Goal: Task Accomplishment & Management: Complete application form

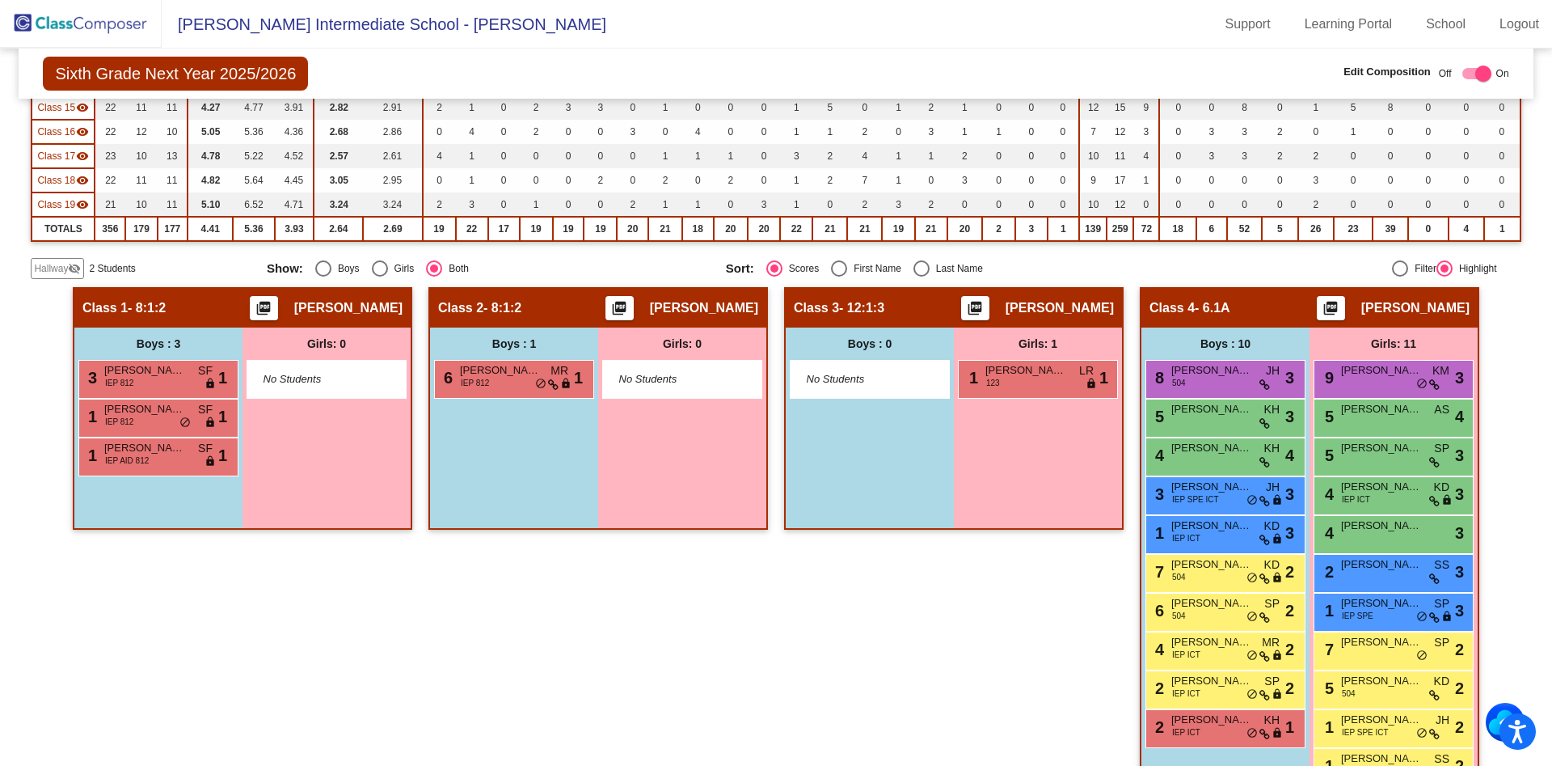
click at [806, 757] on div "Class 3 - 12:1:3 picture_as_pdf Lindy Rohr Add Student First Name Last Name Stu…" at bounding box center [954, 550] width 340 height 526
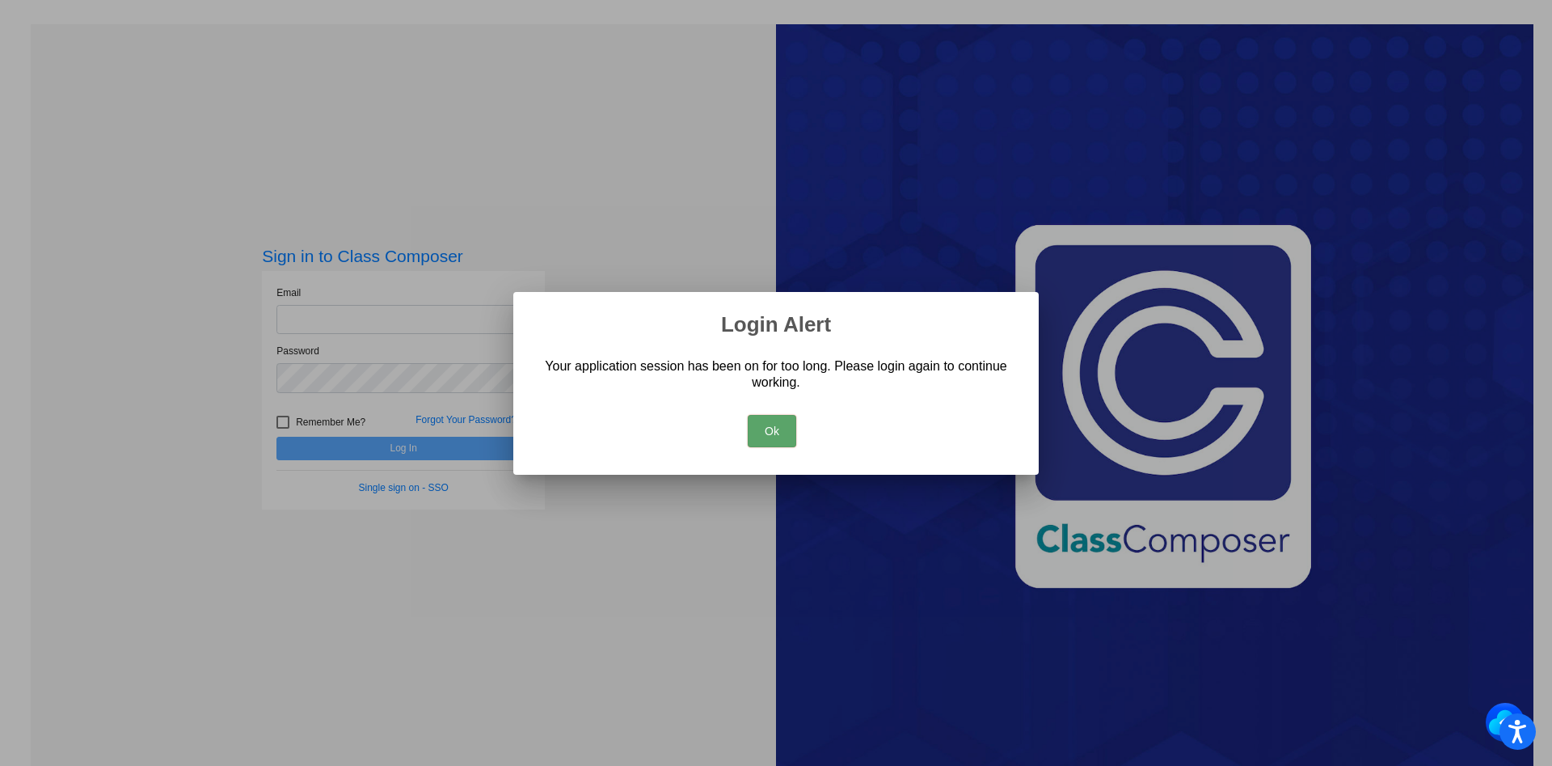
click at [784, 426] on button "Ok" at bounding box center [772, 431] width 49 height 32
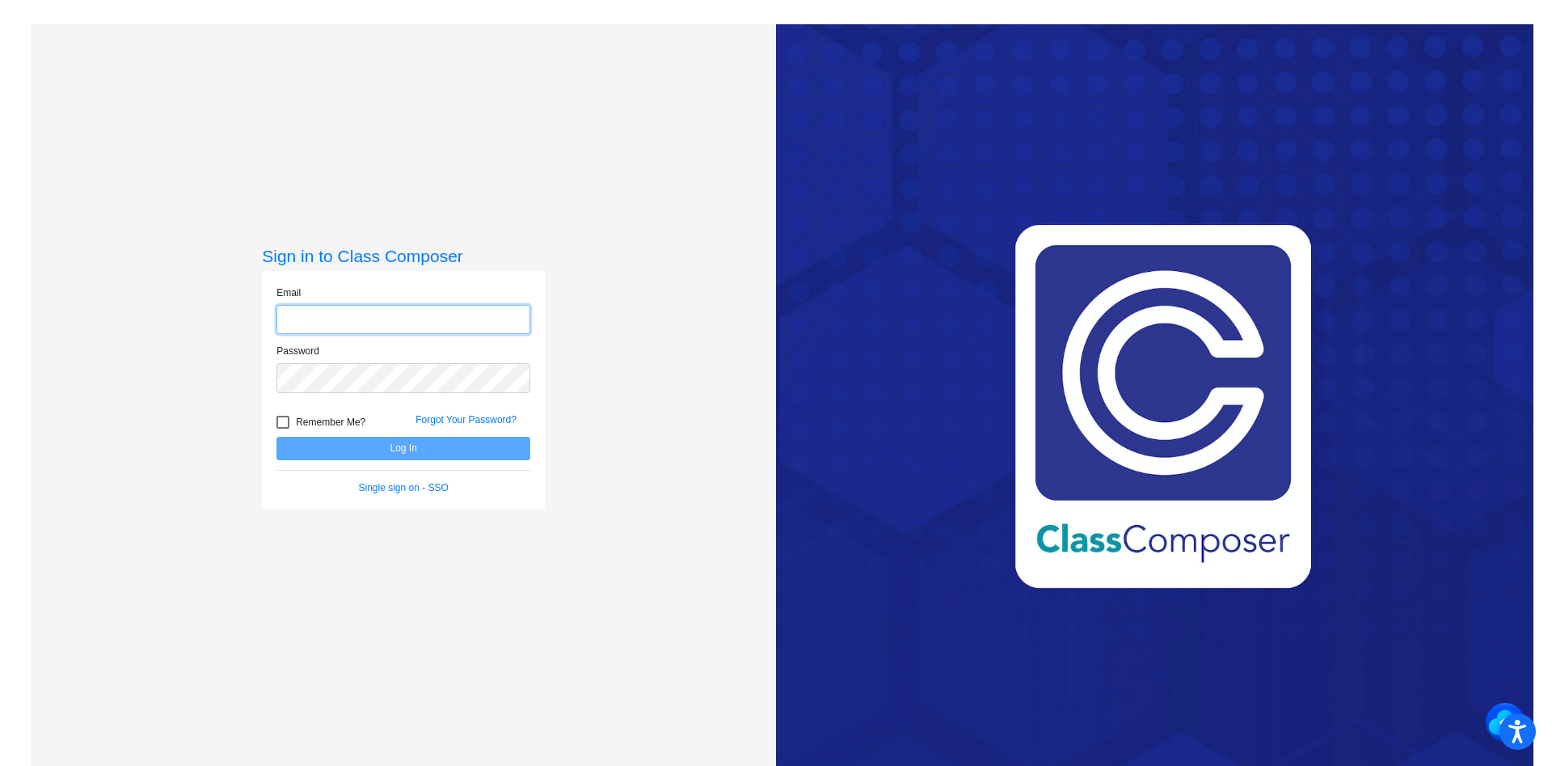
click at [388, 316] on input "email" at bounding box center [404, 320] width 254 height 30
type input "[EMAIL_ADDRESS][DOMAIN_NAME]"
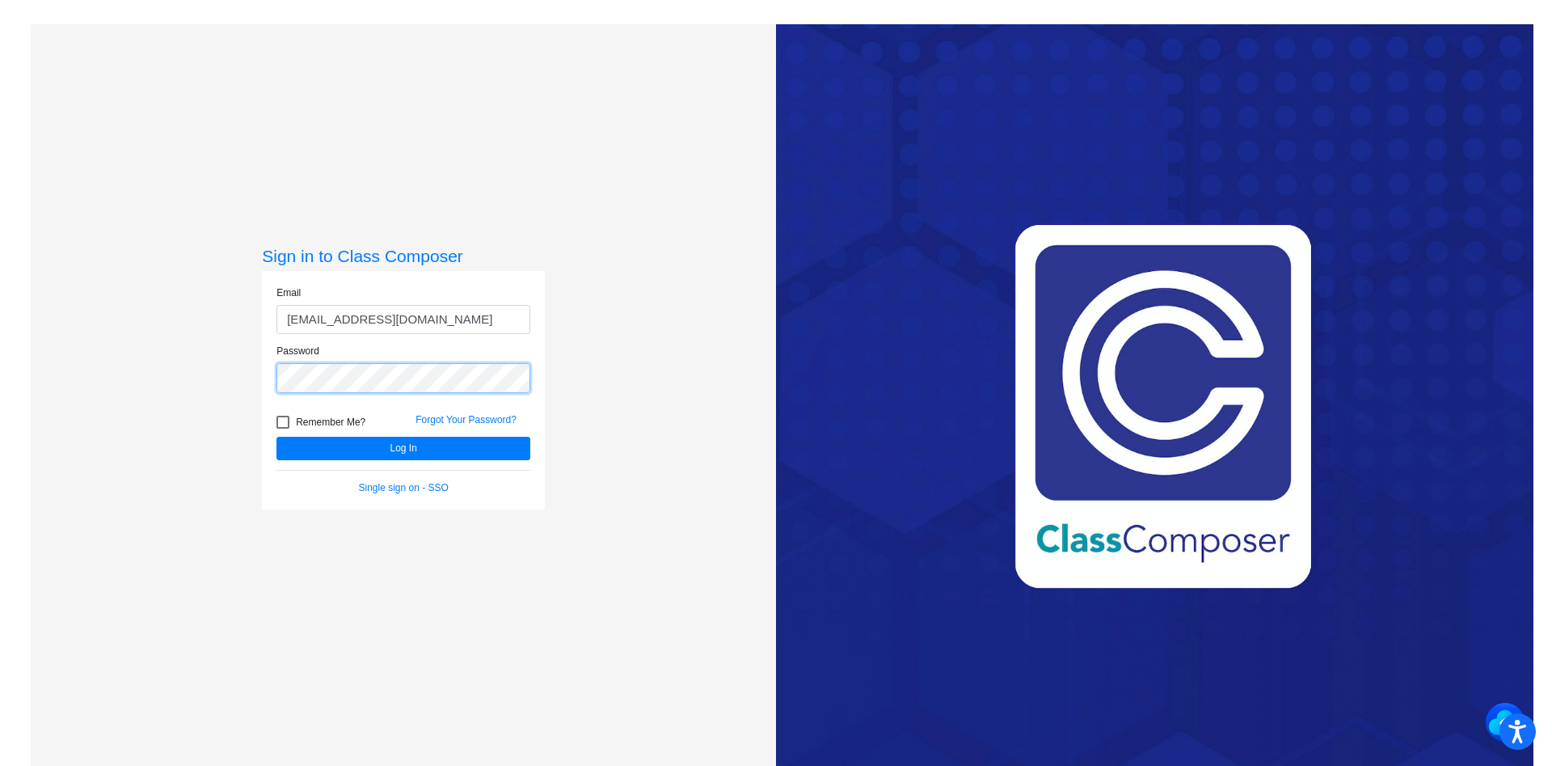
click at [277, 437] on button "Log In" at bounding box center [404, 448] width 254 height 23
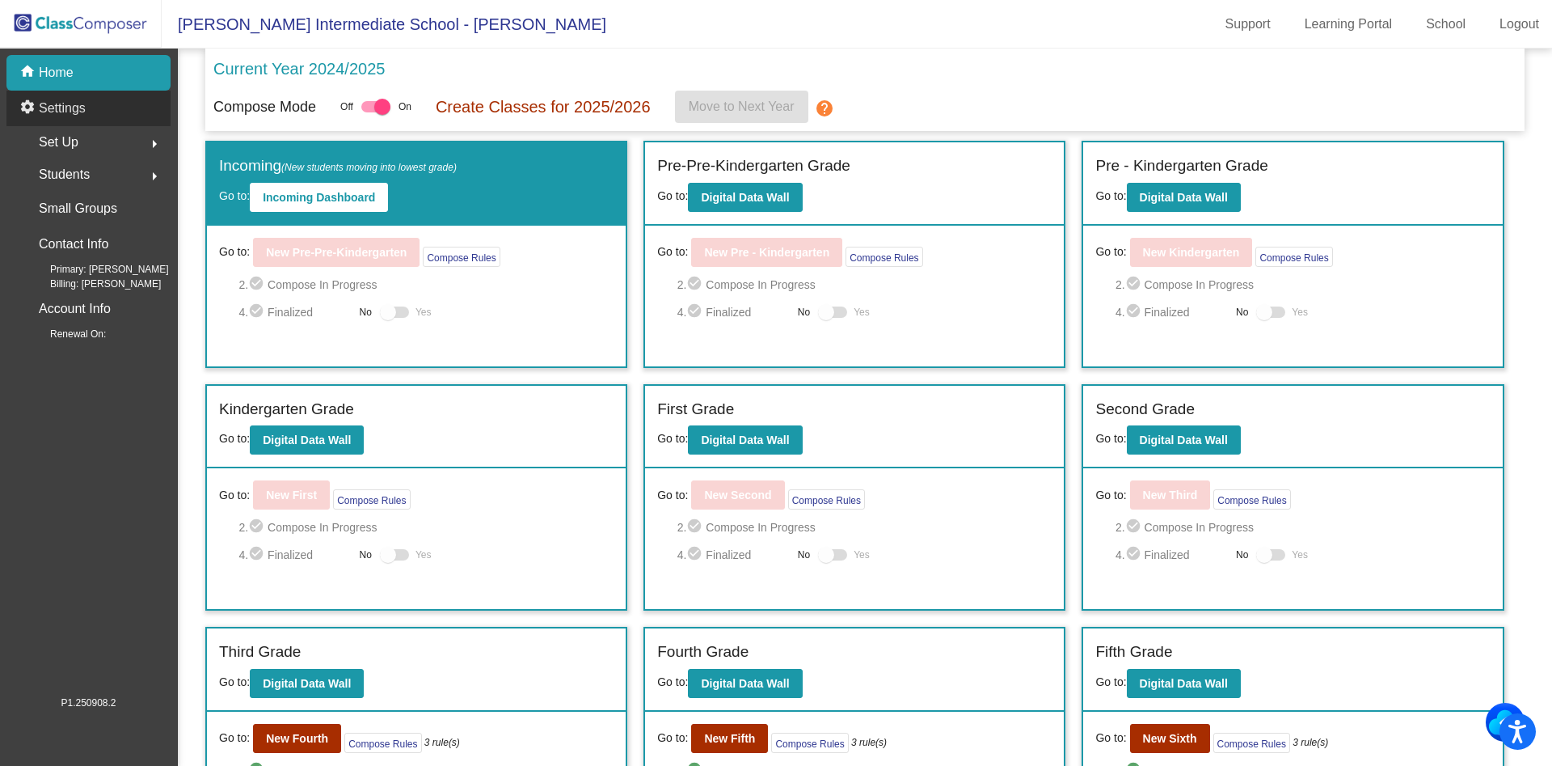
click at [78, 111] on p "Settings" at bounding box center [62, 108] width 47 height 19
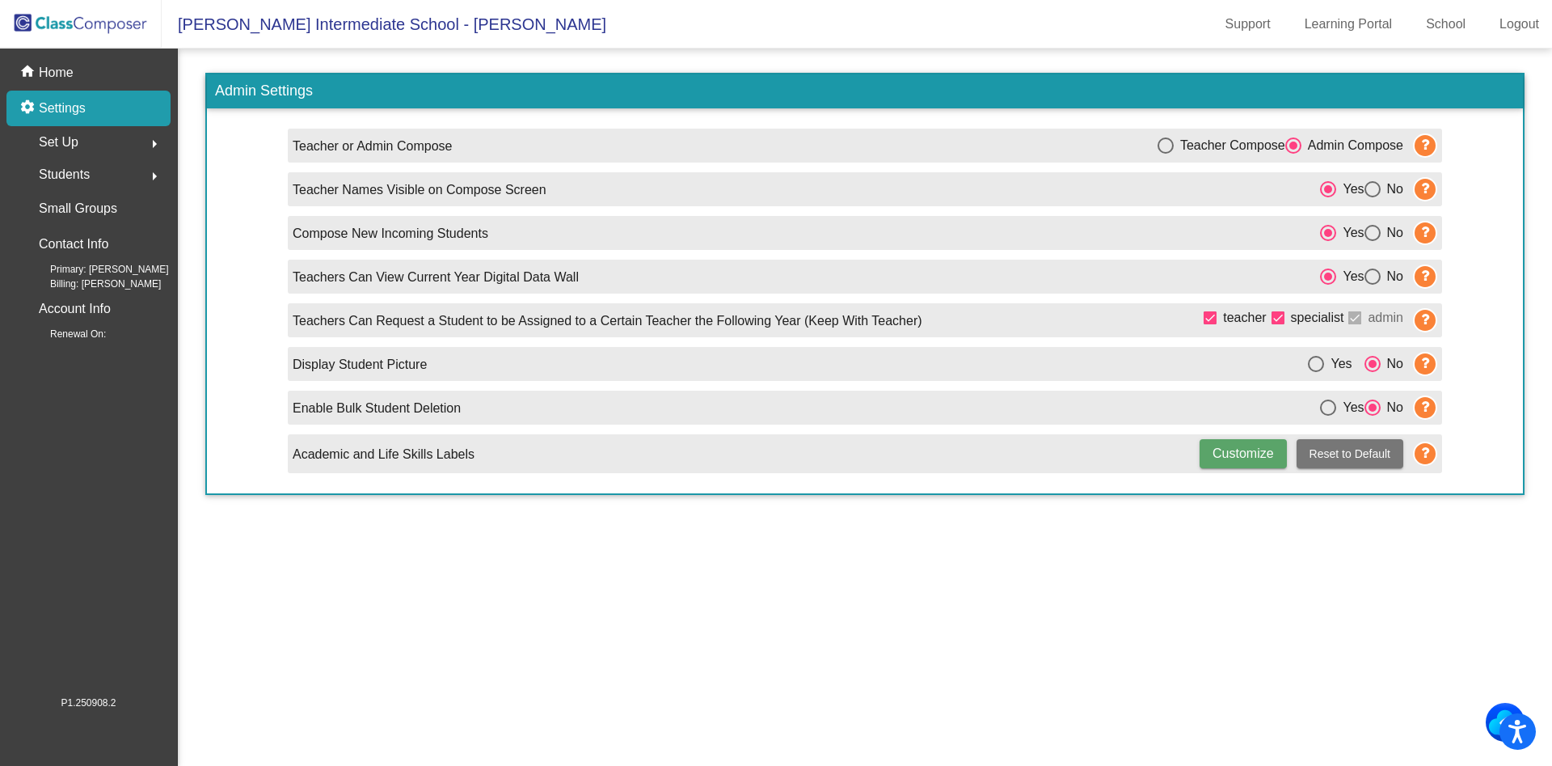
click at [71, 146] on span "Set Up" at bounding box center [59, 142] width 40 height 23
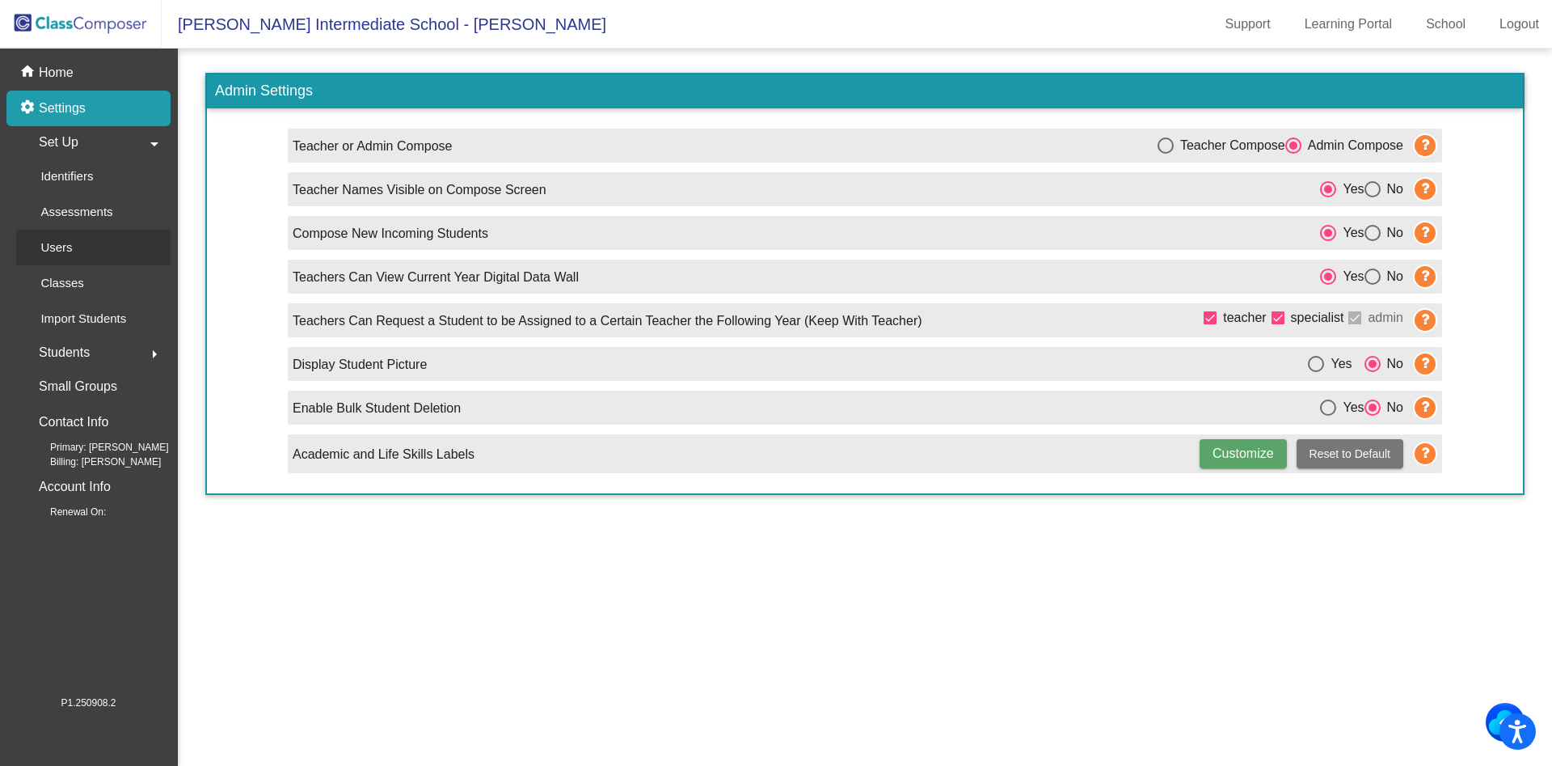
click at [76, 238] on div "Users" at bounding box center [51, 248] width 70 height 36
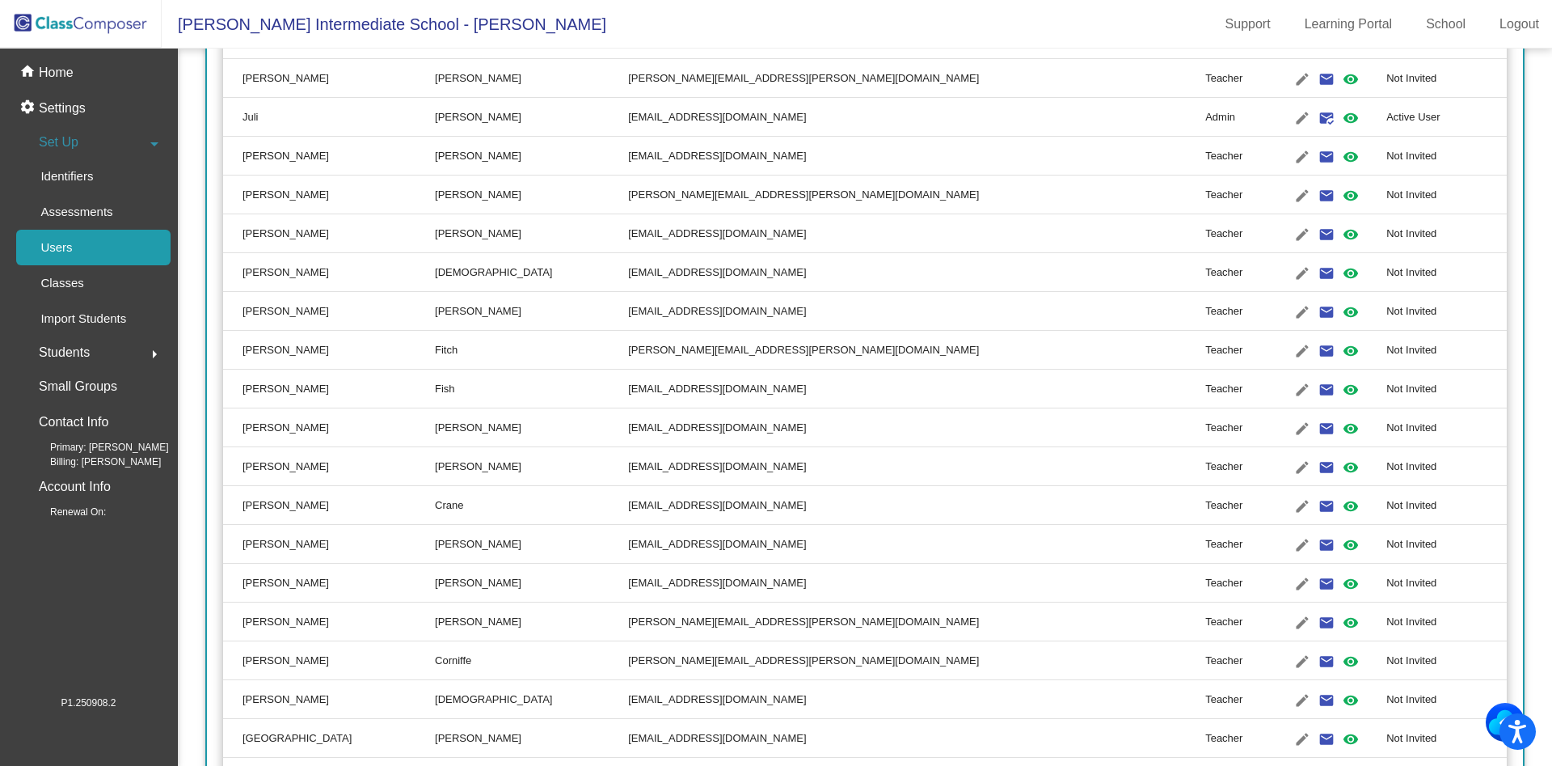
scroll to position [1518, 0]
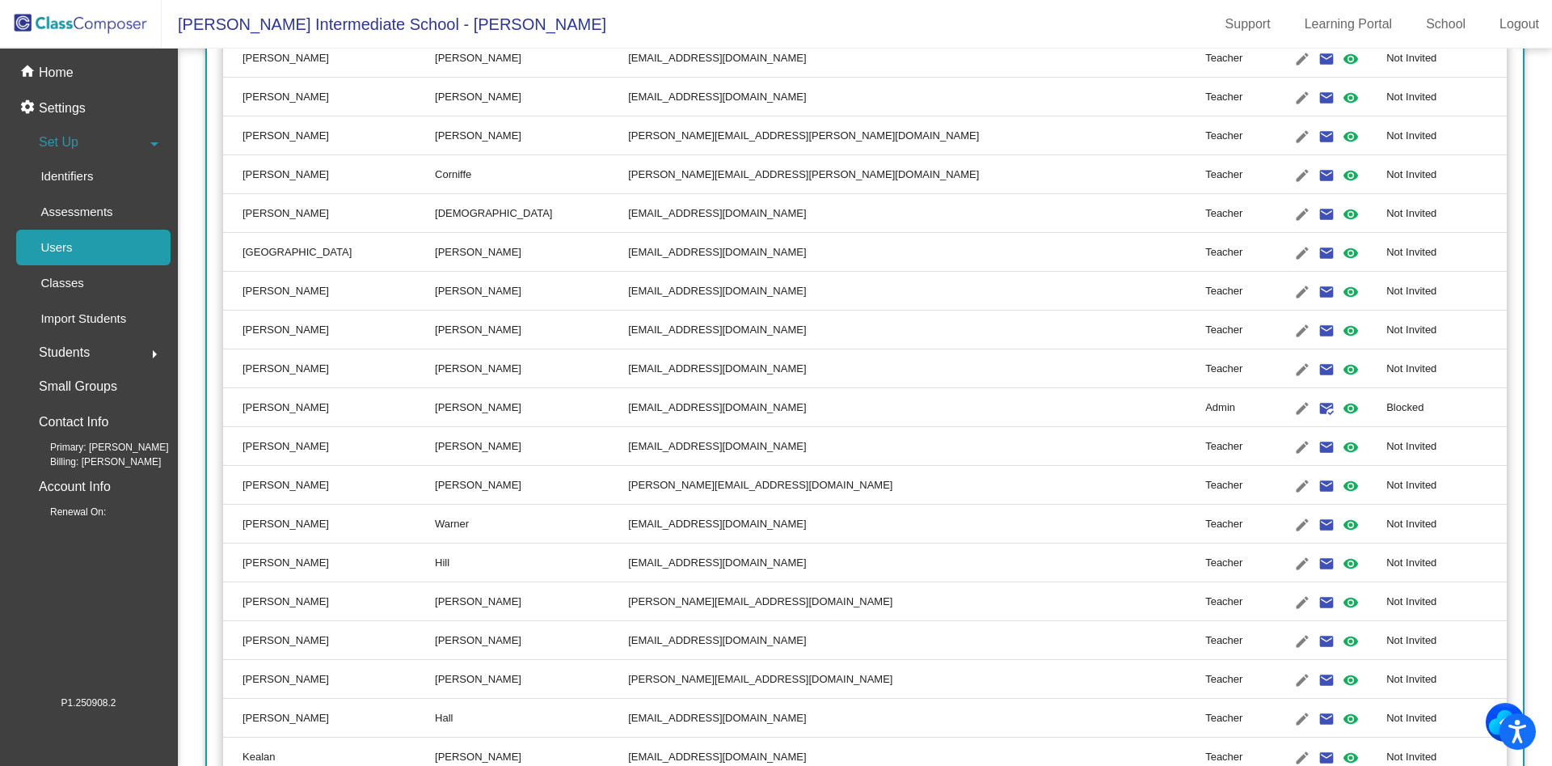
click at [1387, 407] on td "Blocked" at bounding box center [1447, 407] width 120 height 39
click at [1341, 405] on mat-icon "visibility" at bounding box center [1350, 408] width 19 height 19
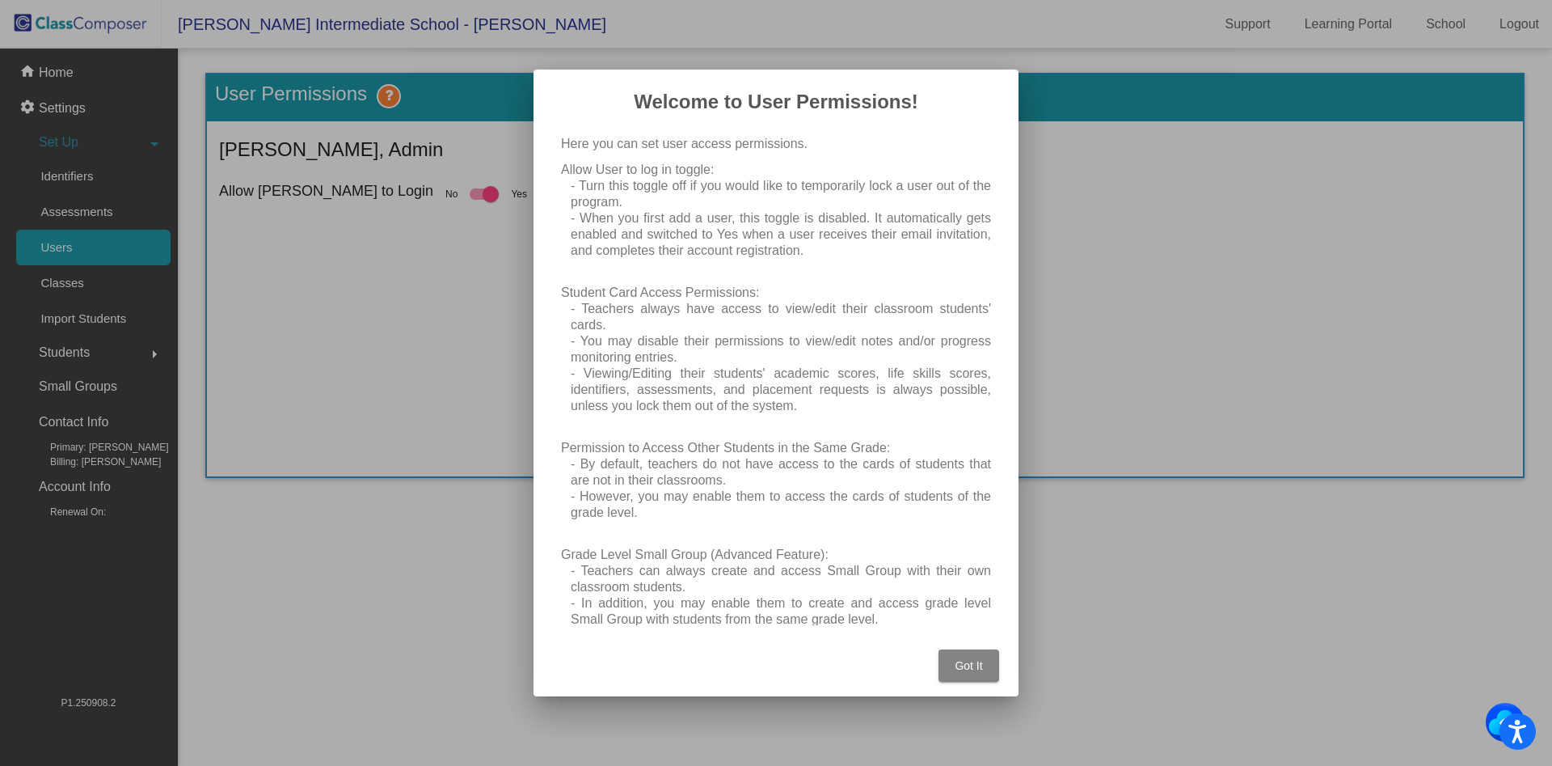
click at [977, 664] on span "Got It" at bounding box center [968, 665] width 27 height 13
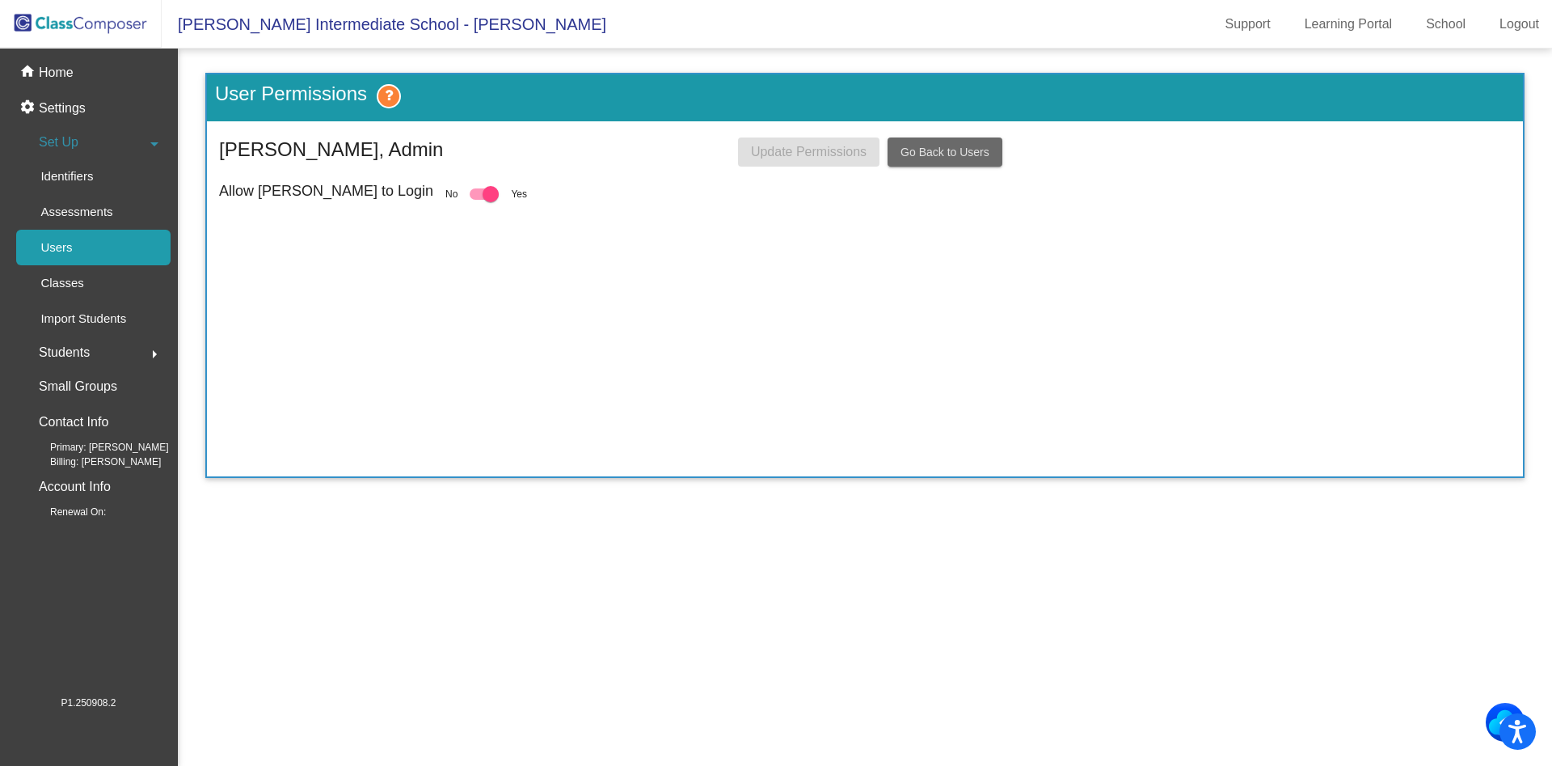
click at [939, 150] on span "Go Back to Users" at bounding box center [945, 152] width 89 height 13
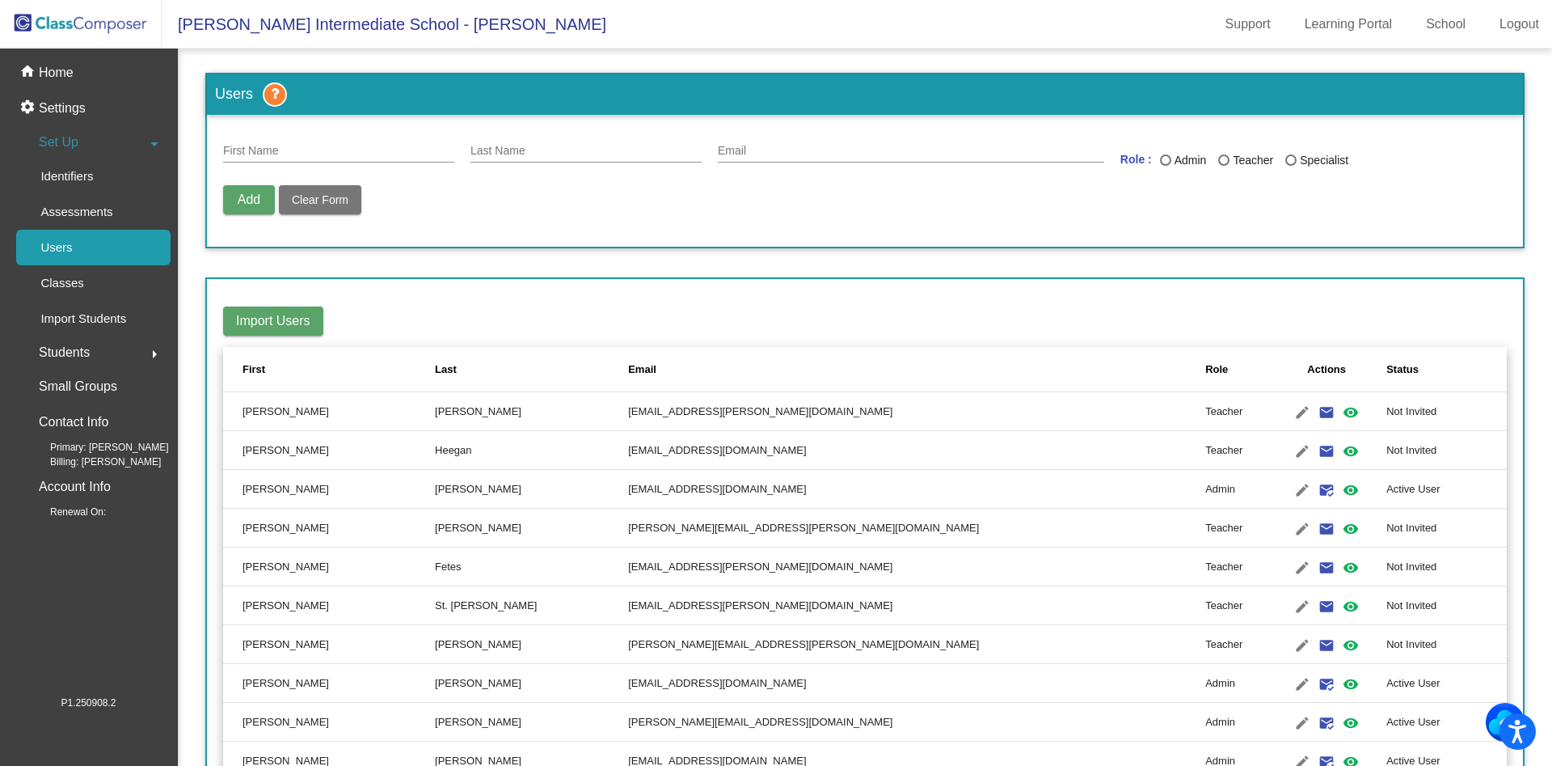
scroll to position [1518, 0]
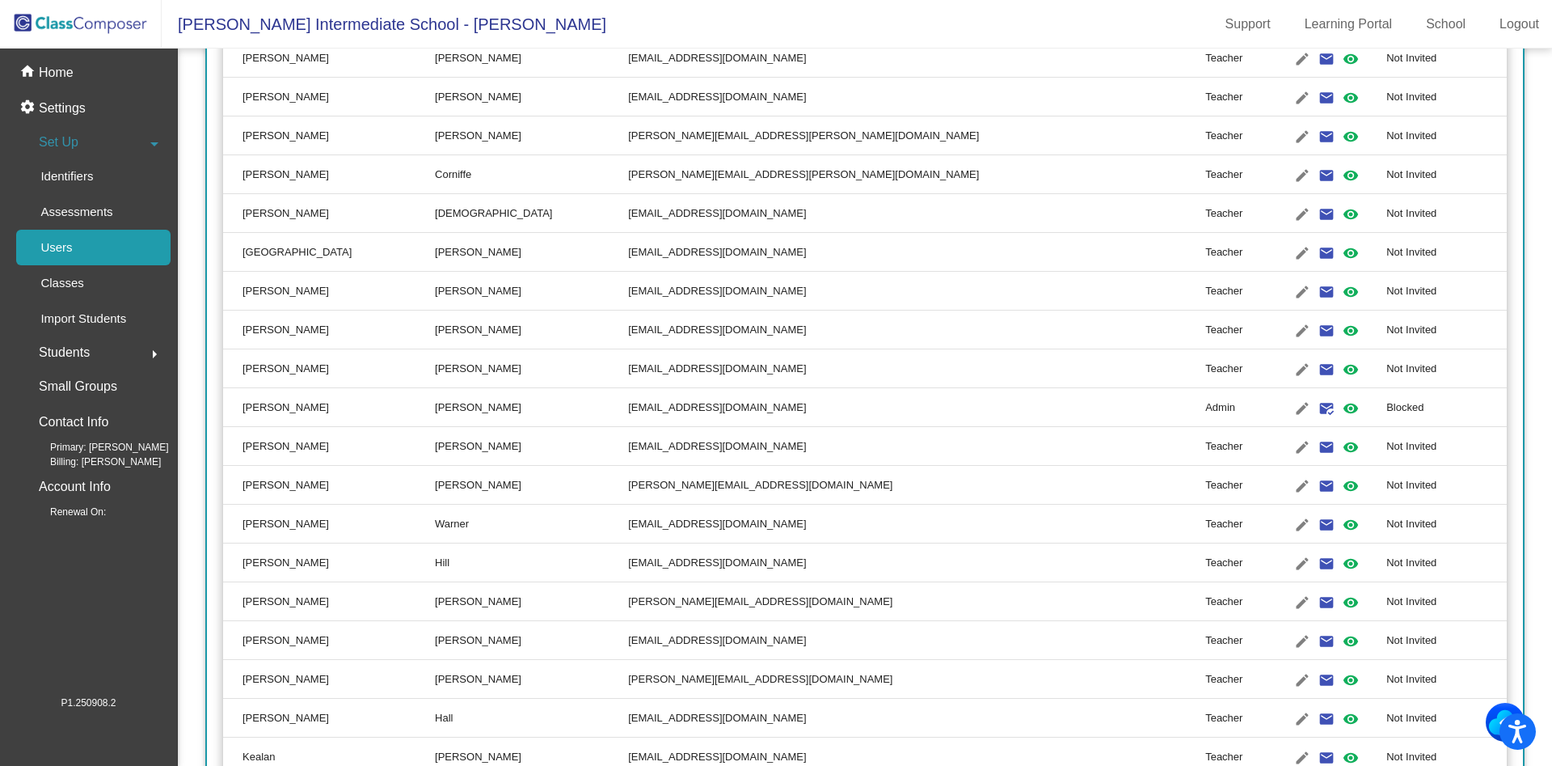
click at [1387, 406] on td "Blocked" at bounding box center [1447, 407] width 120 height 39
click at [1293, 409] on mat-icon "edit" at bounding box center [1302, 408] width 19 height 19
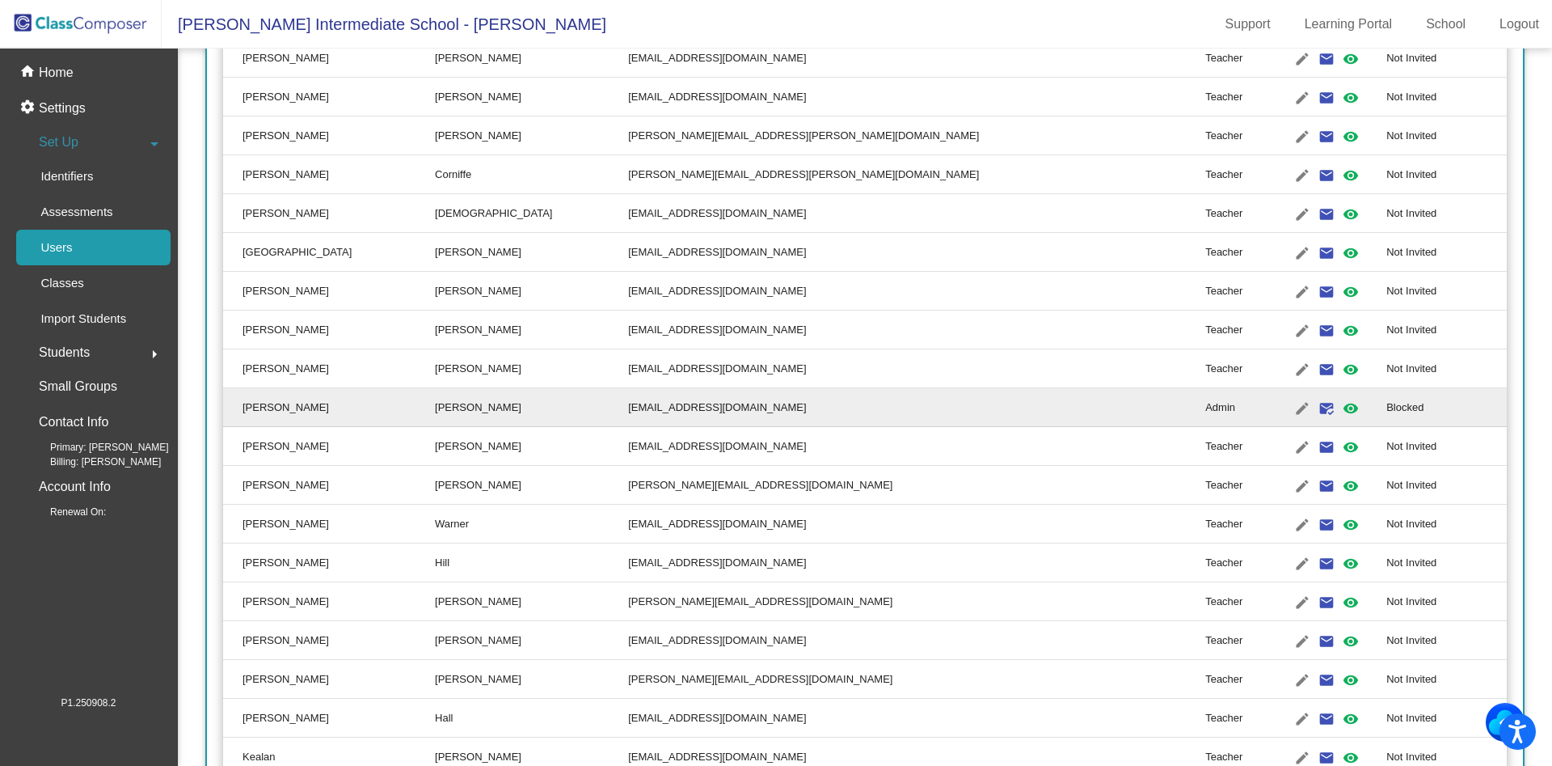
type input "[PERSON_NAME]"
type input "[EMAIL_ADDRESS][DOMAIN_NAME]"
radio input "true"
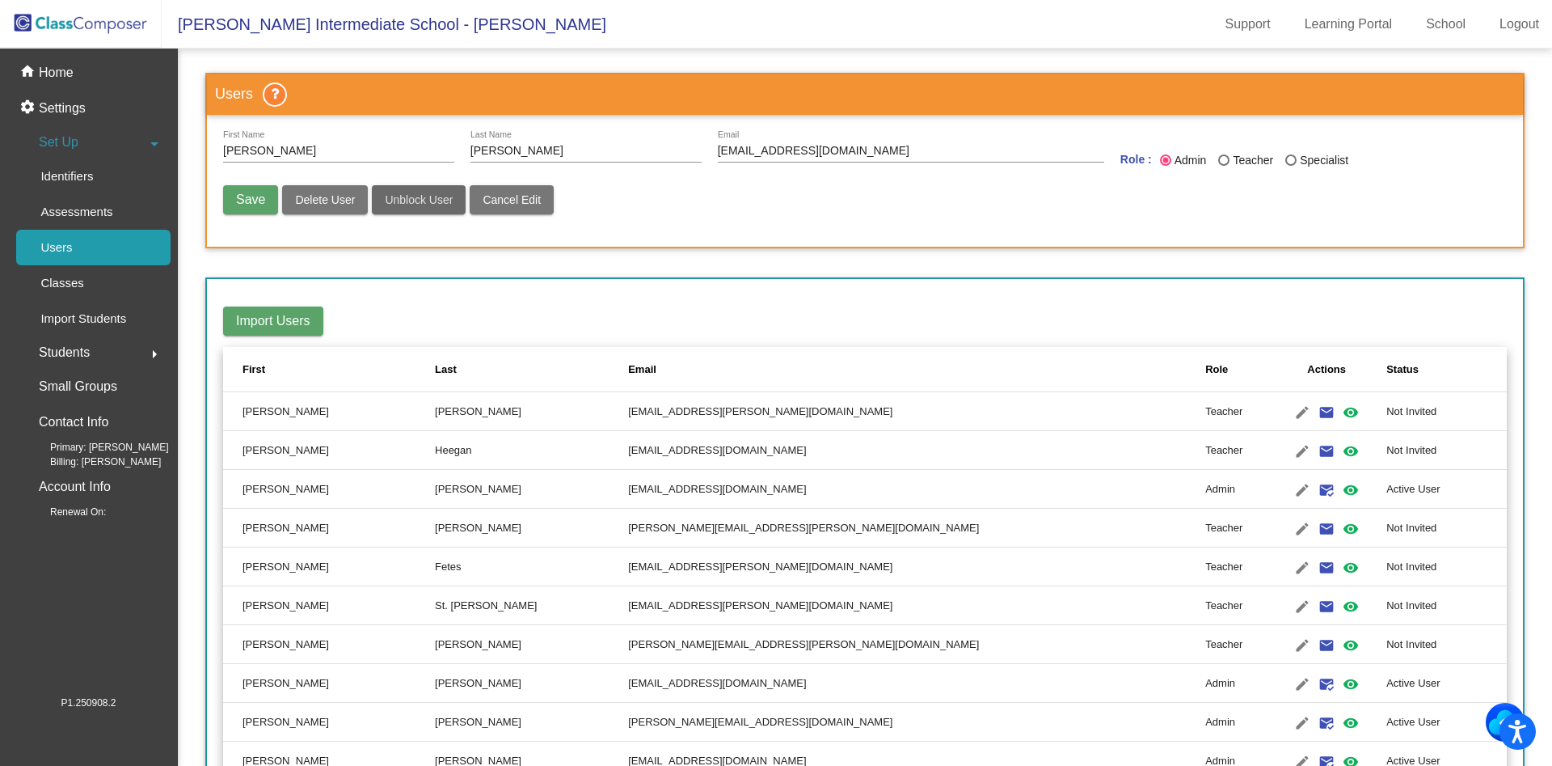
click at [424, 202] on span "Unblock User" at bounding box center [419, 199] width 68 height 13
radio input "false"
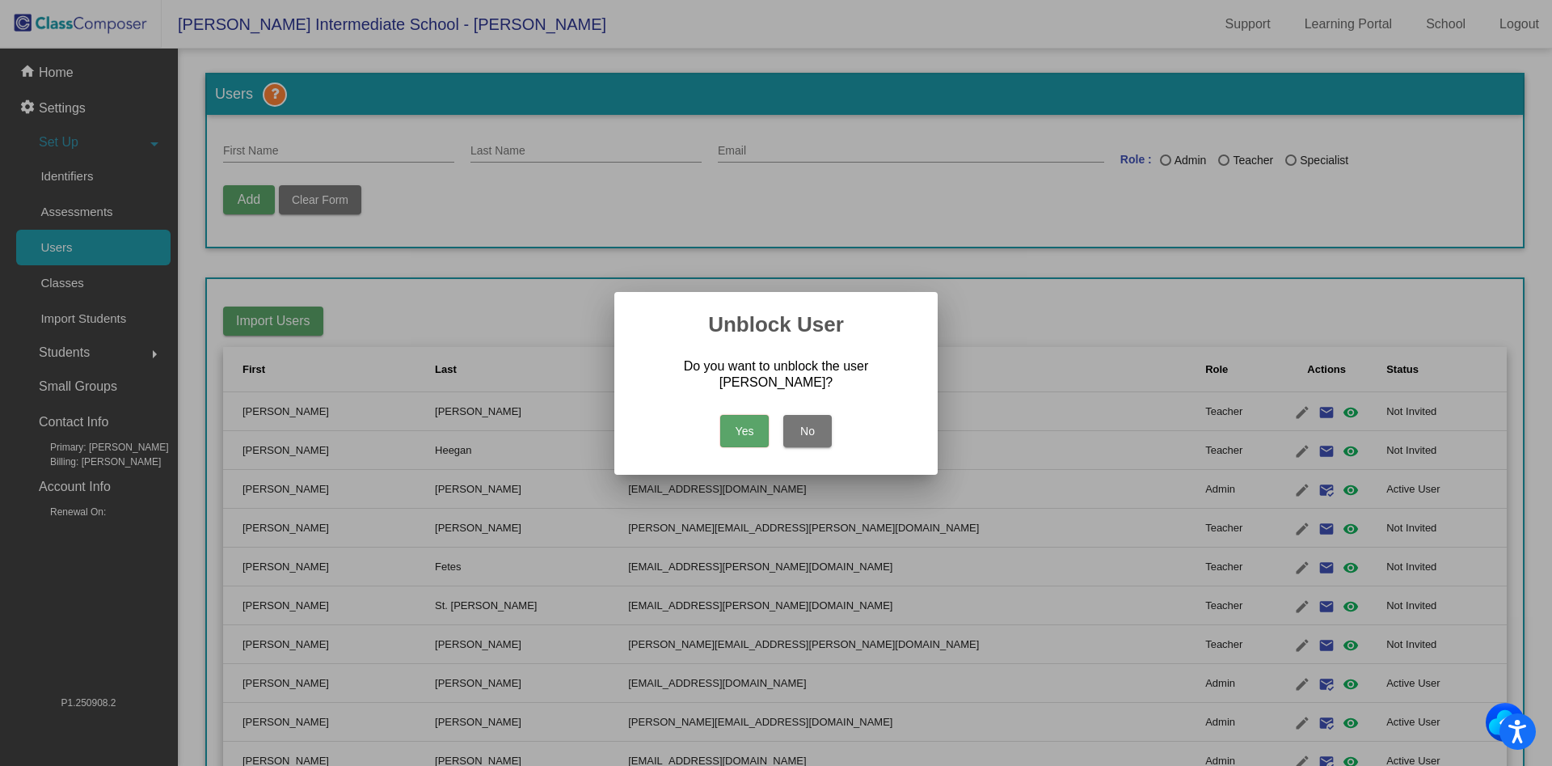
click at [737, 424] on button "Yes" at bounding box center [744, 431] width 49 height 32
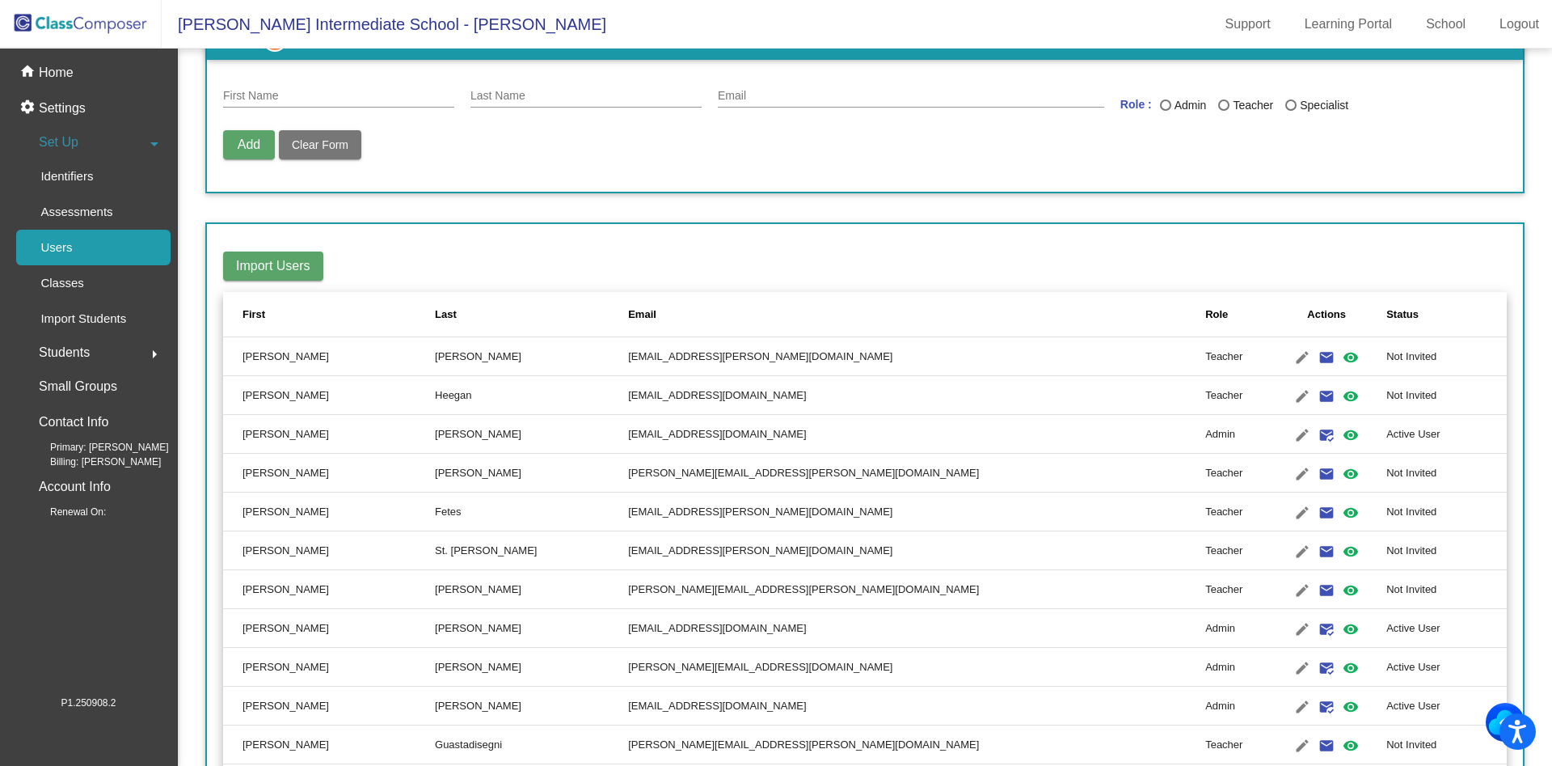
scroll to position [1518, 0]
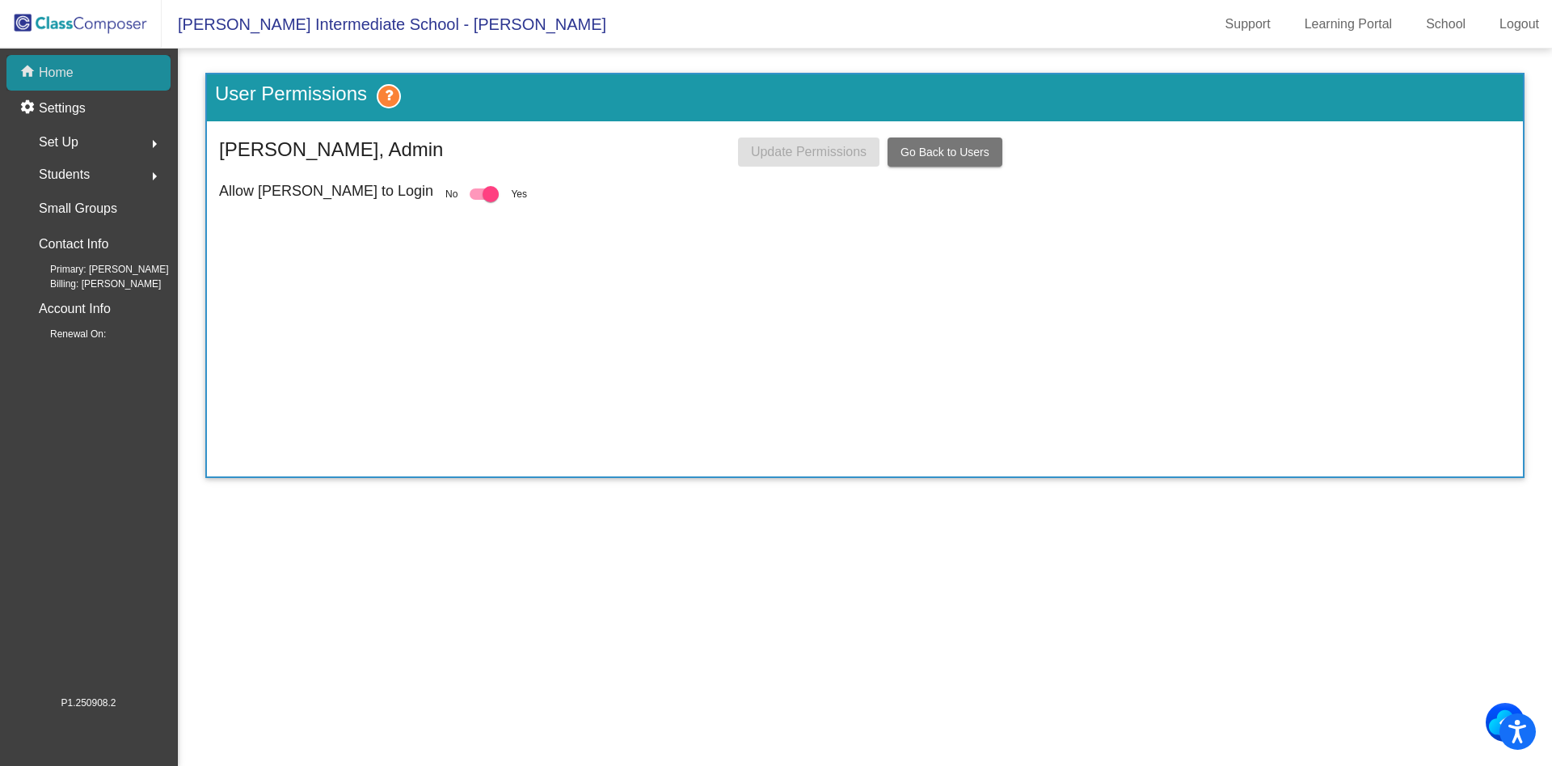
click at [68, 71] on p "Home" at bounding box center [56, 72] width 35 height 19
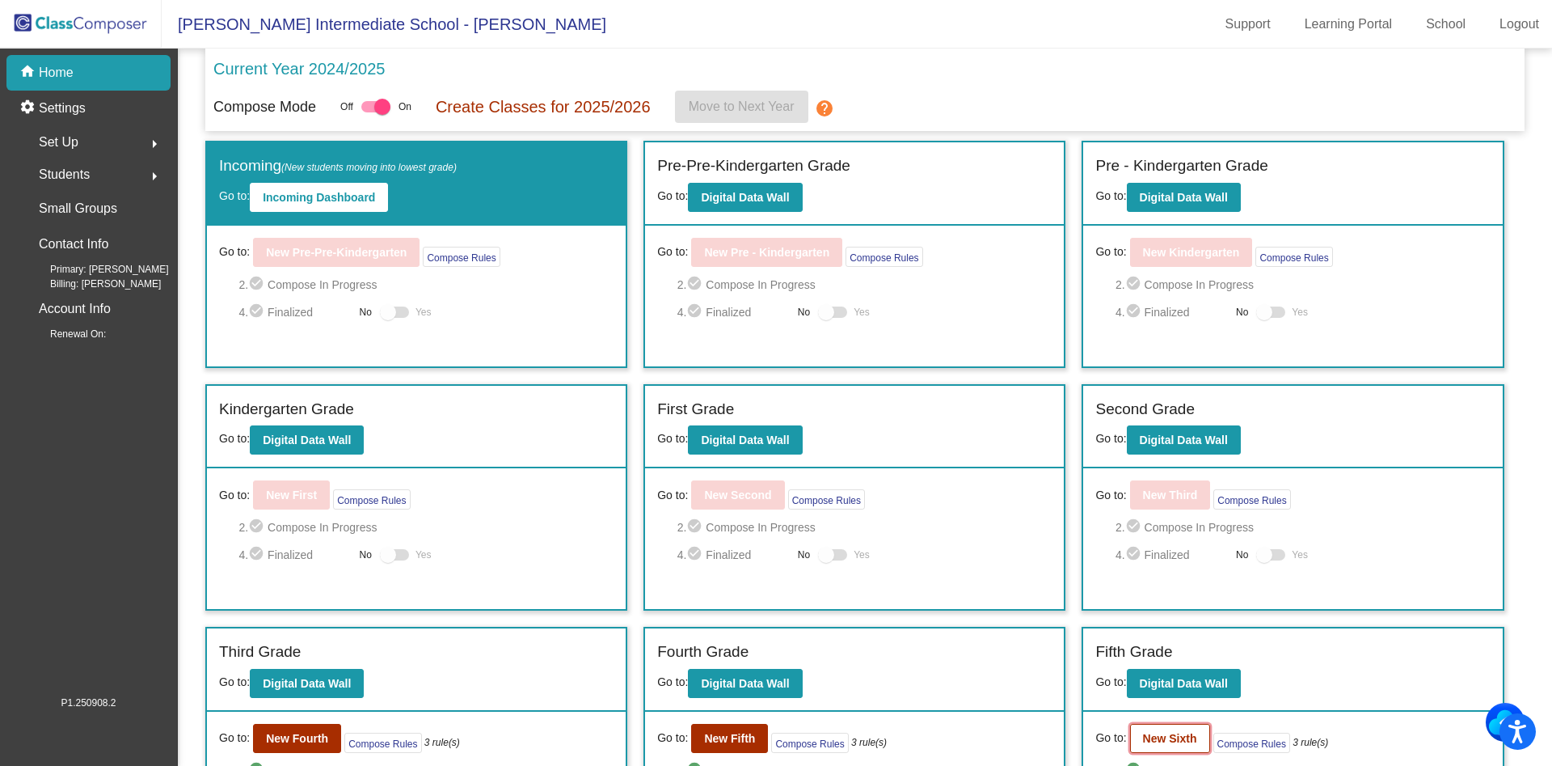
click at [1145, 741] on b "New Sixth" at bounding box center [1170, 738] width 54 height 13
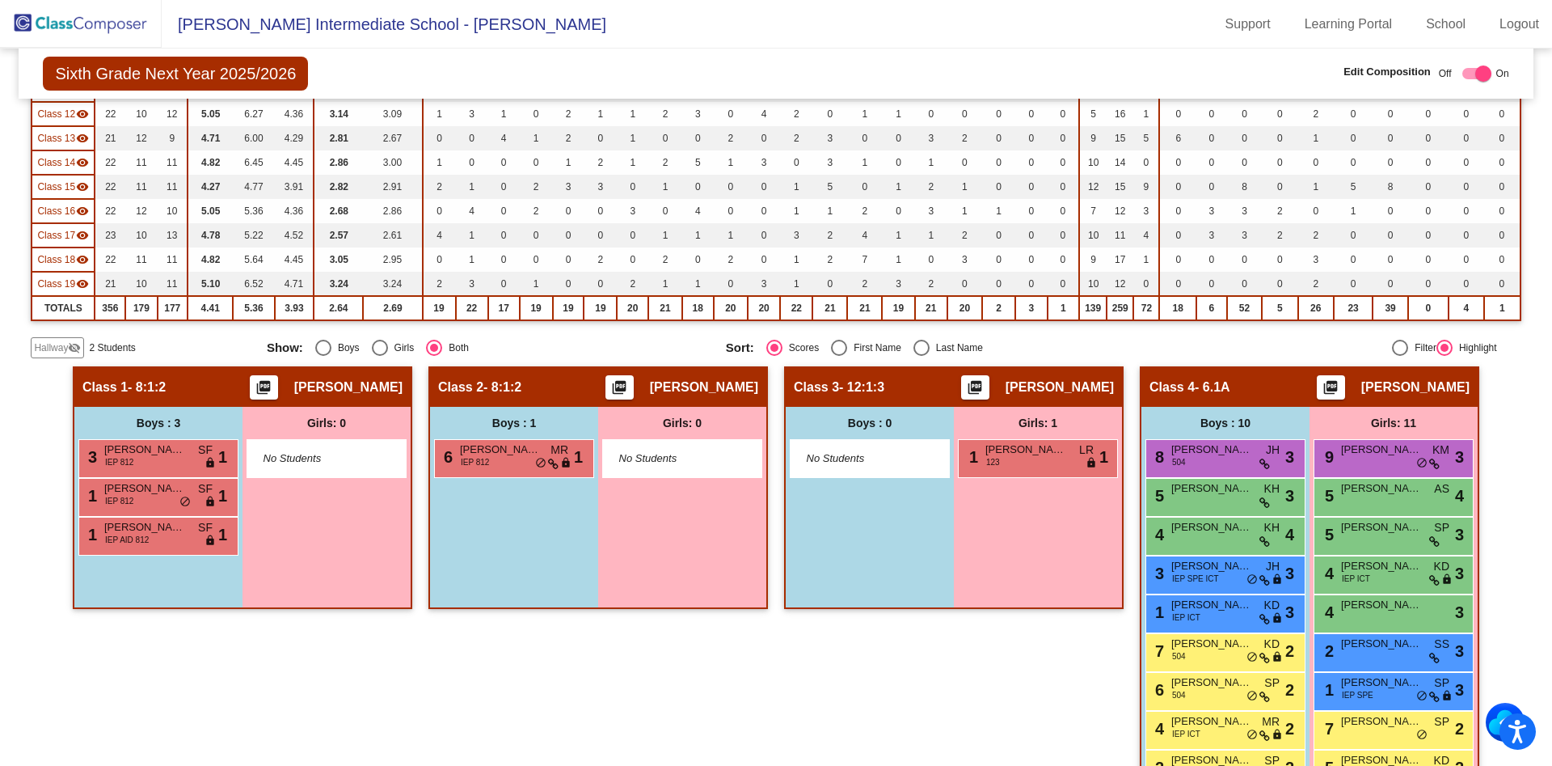
scroll to position [449, 0]
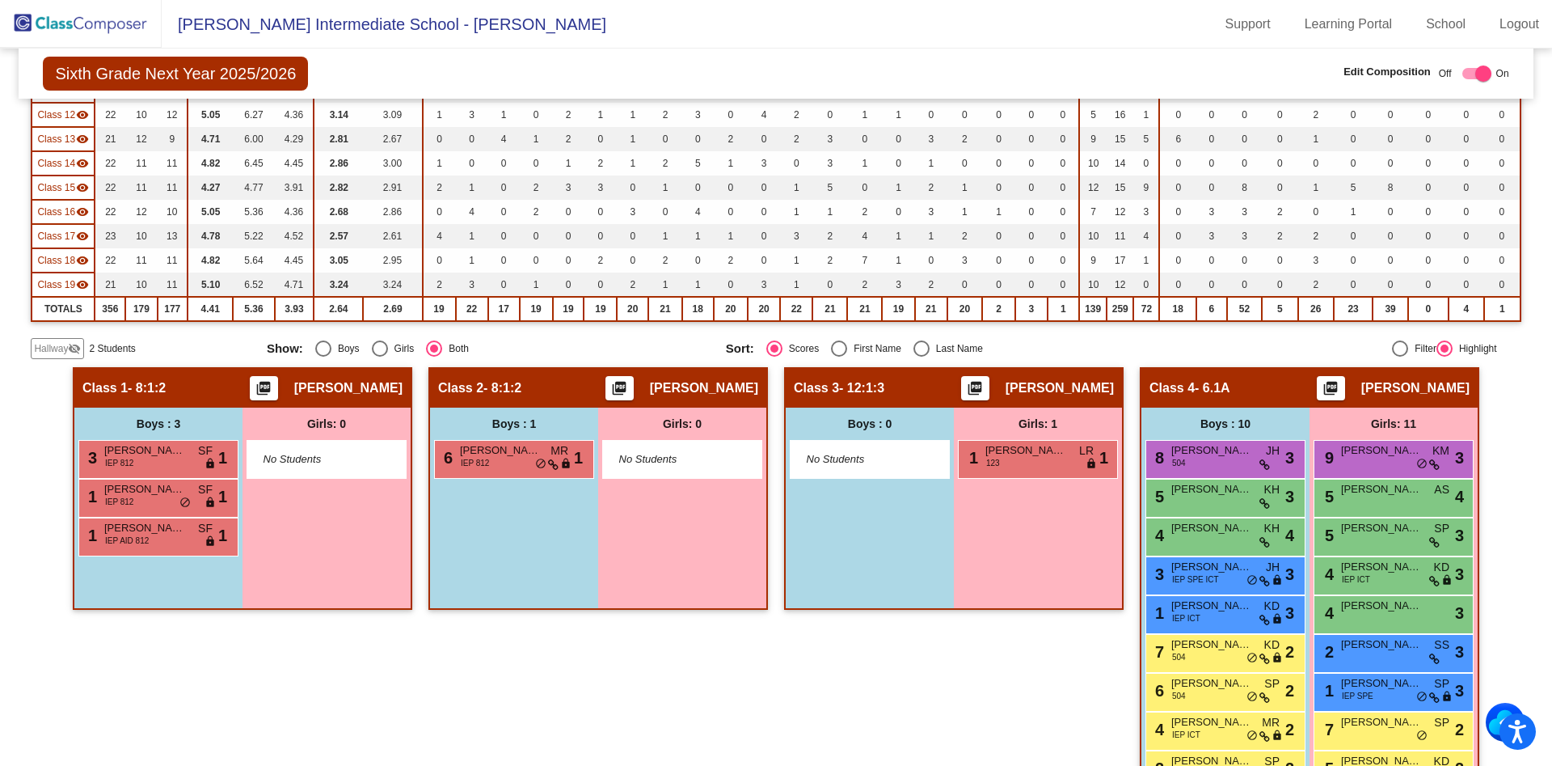
click at [84, 348] on div "Hallway visibility_off" at bounding box center [57, 348] width 53 height 21
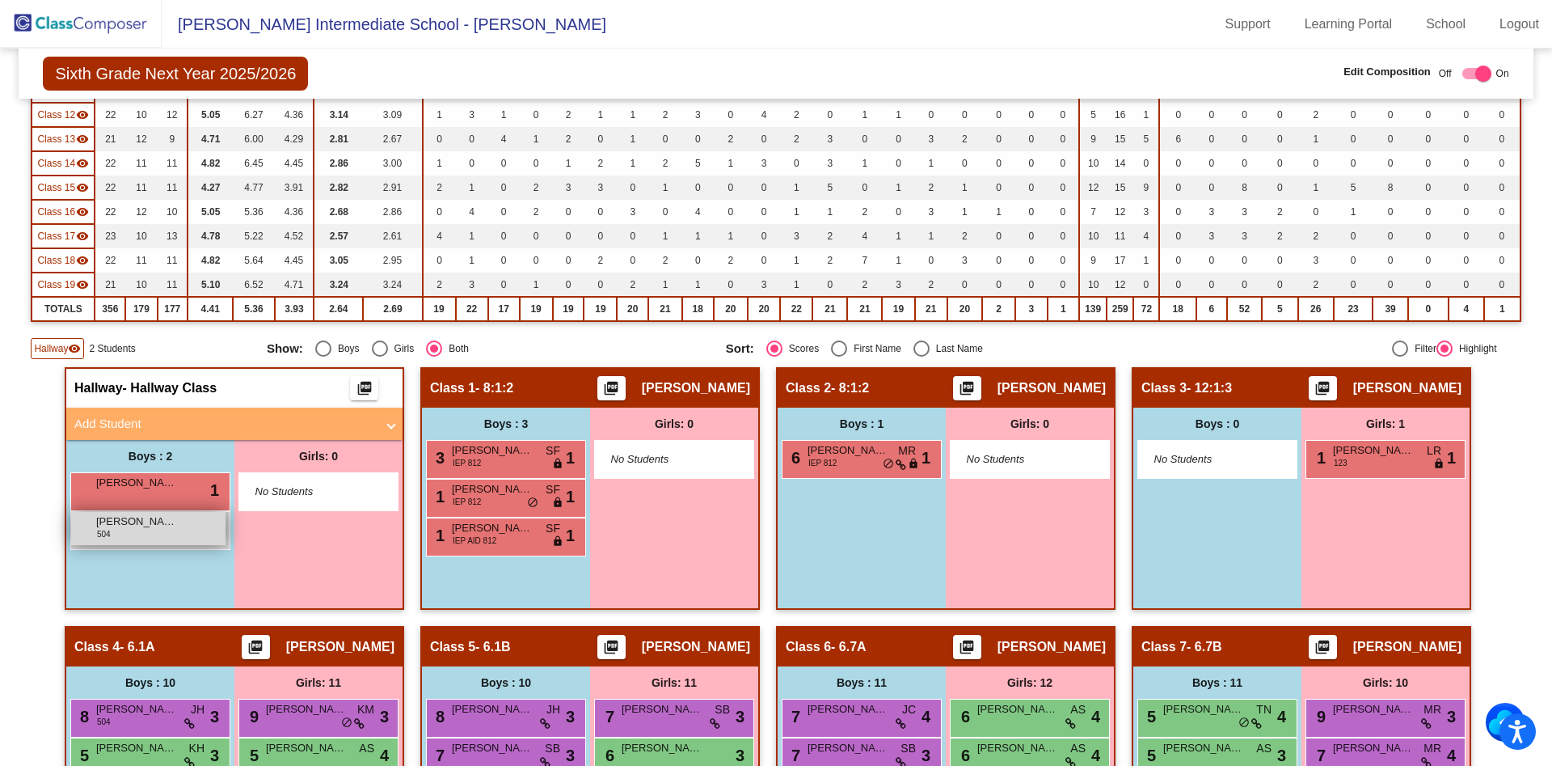
click at [140, 531] on div "Wyatt Hottois 504 lock do_not_disturb_alt" at bounding box center [148, 528] width 154 height 33
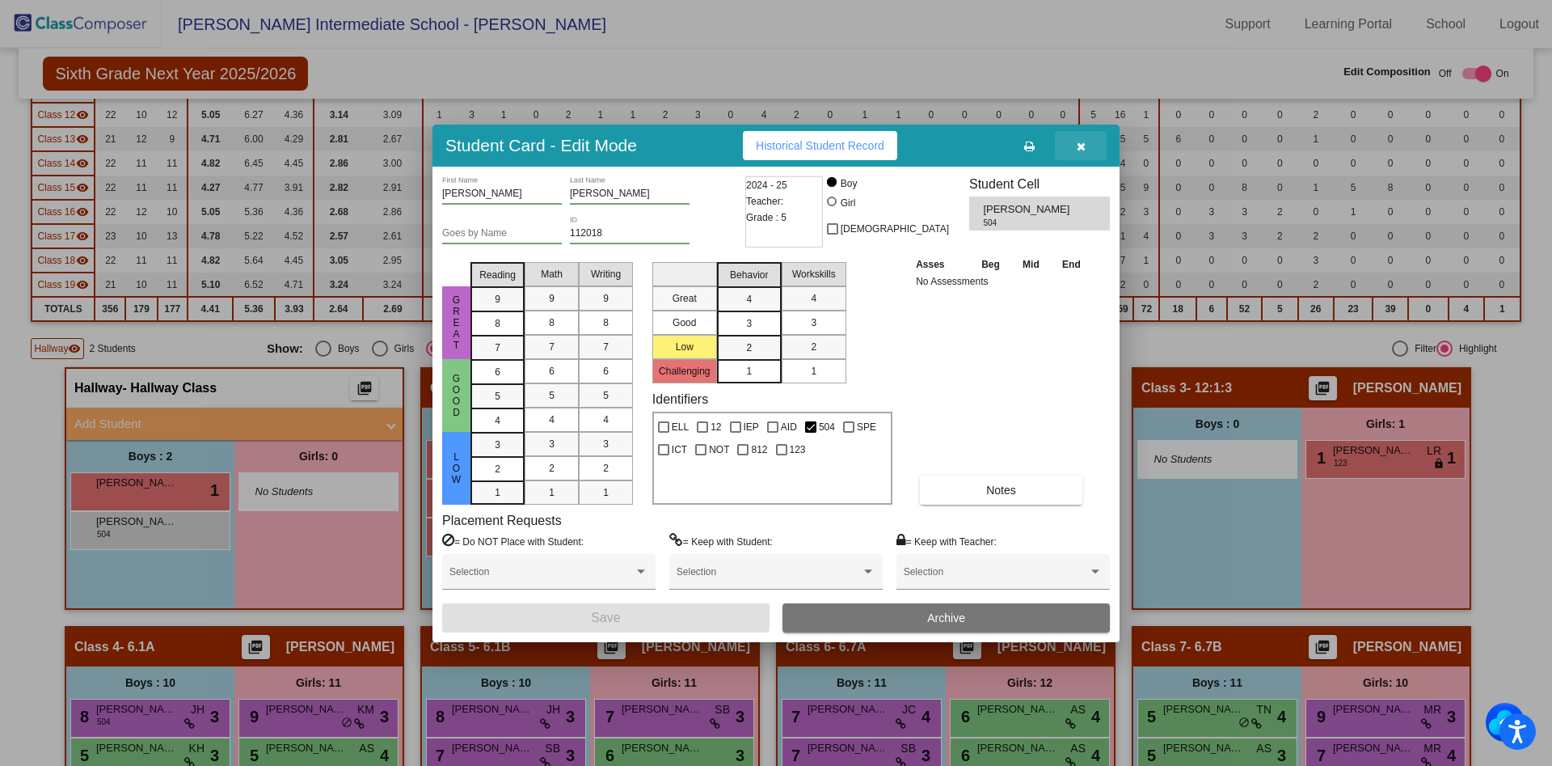
click at [1087, 147] on button "button" at bounding box center [1081, 145] width 52 height 29
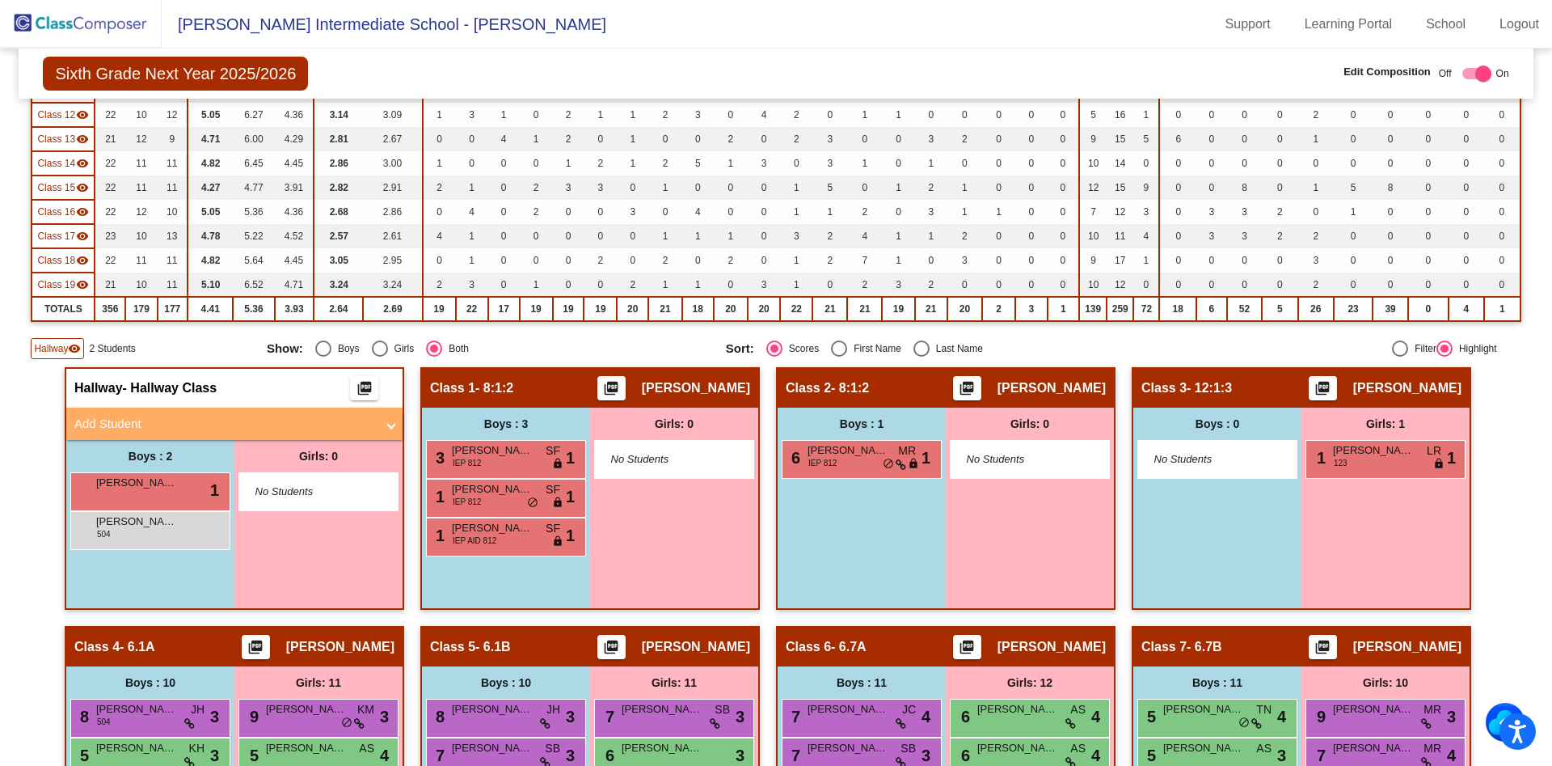
click at [390, 427] on span at bounding box center [391, 424] width 6 height 19
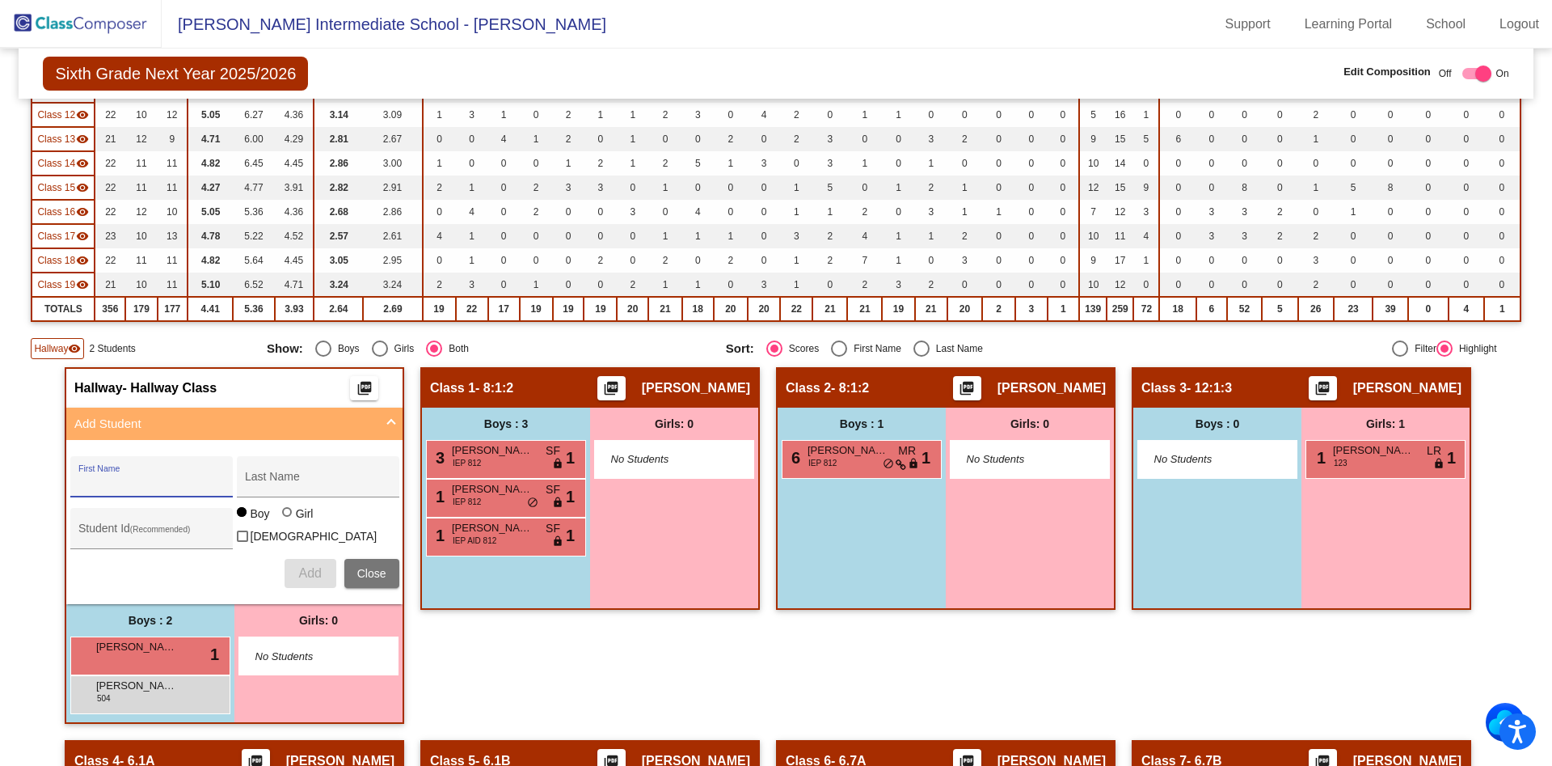
click at [129, 478] on input "First Name" at bounding box center [151, 482] width 146 height 13
type input "Yaryna"
type input "Yanov"
click at [282, 517] on div at bounding box center [287, 512] width 10 height 10
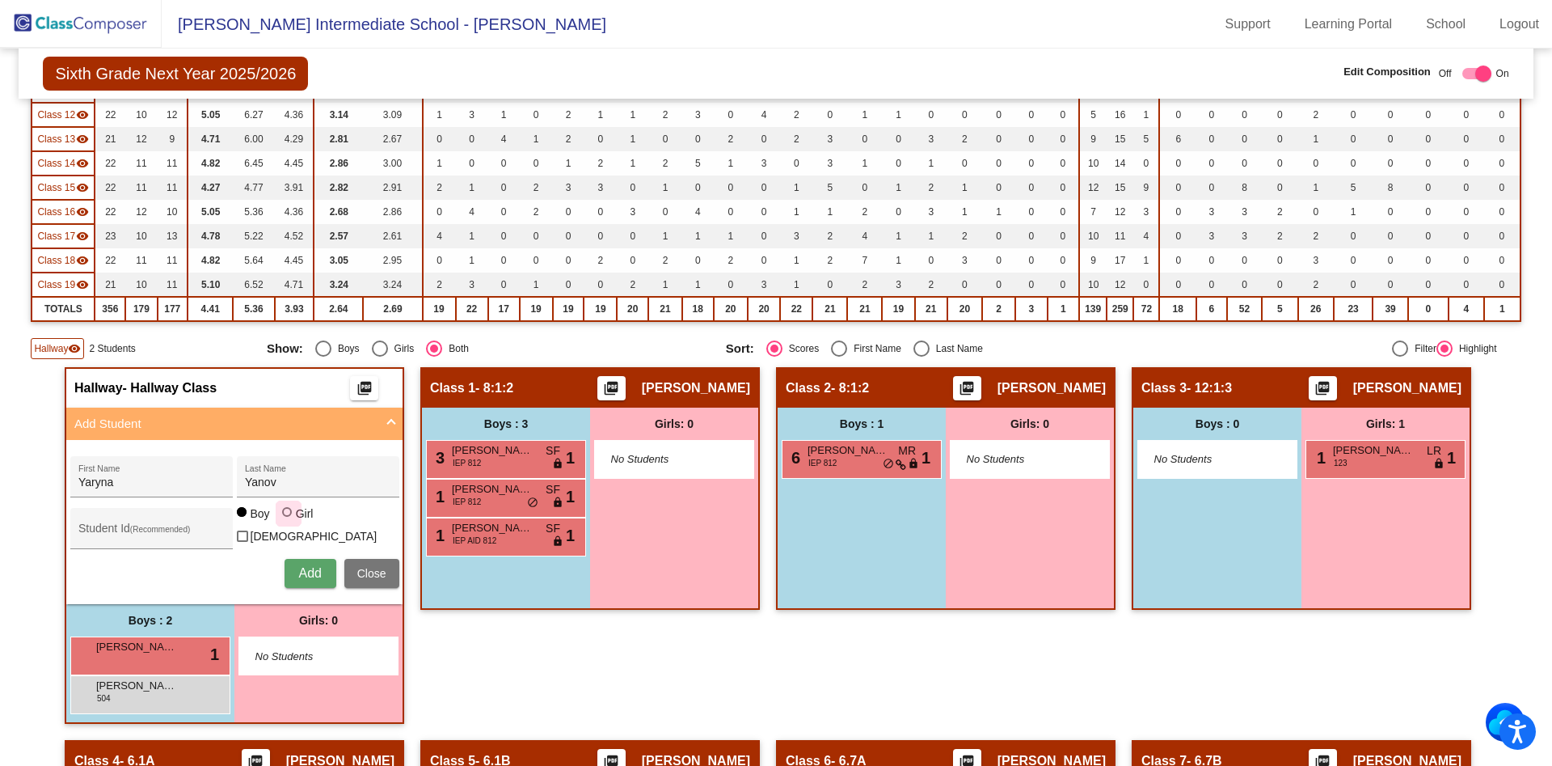
click at [288, 521] on input "Girl" at bounding box center [288, 520] width 1 height 1
radio input "true"
click at [133, 530] on input "Student Id (Recommended)" at bounding box center [151, 534] width 146 height 13
type input "112038"
click at [310, 576] on span "Add" at bounding box center [309, 573] width 23 height 14
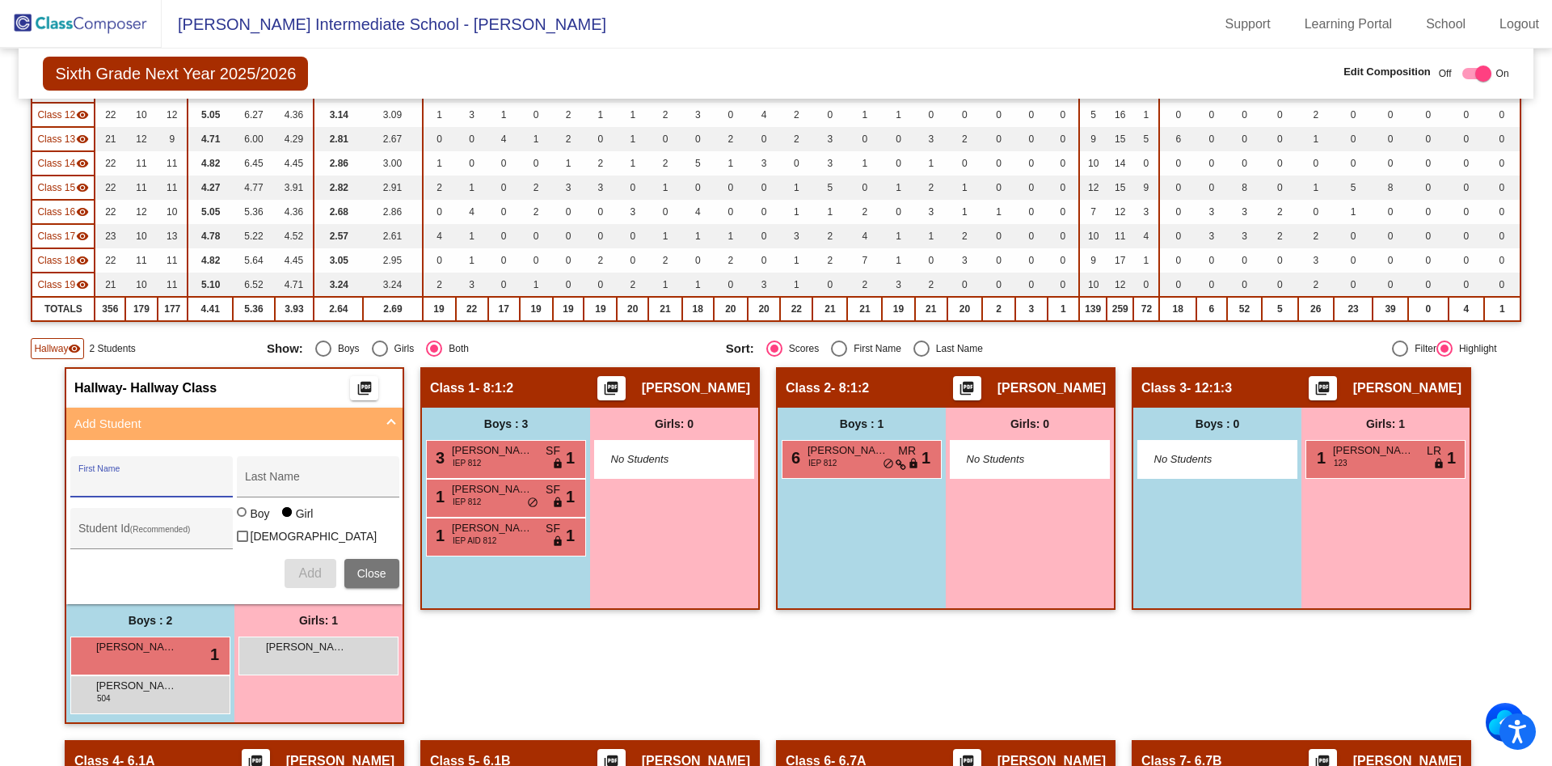
click at [378, 572] on span "Close" at bounding box center [371, 573] width 29 height 13
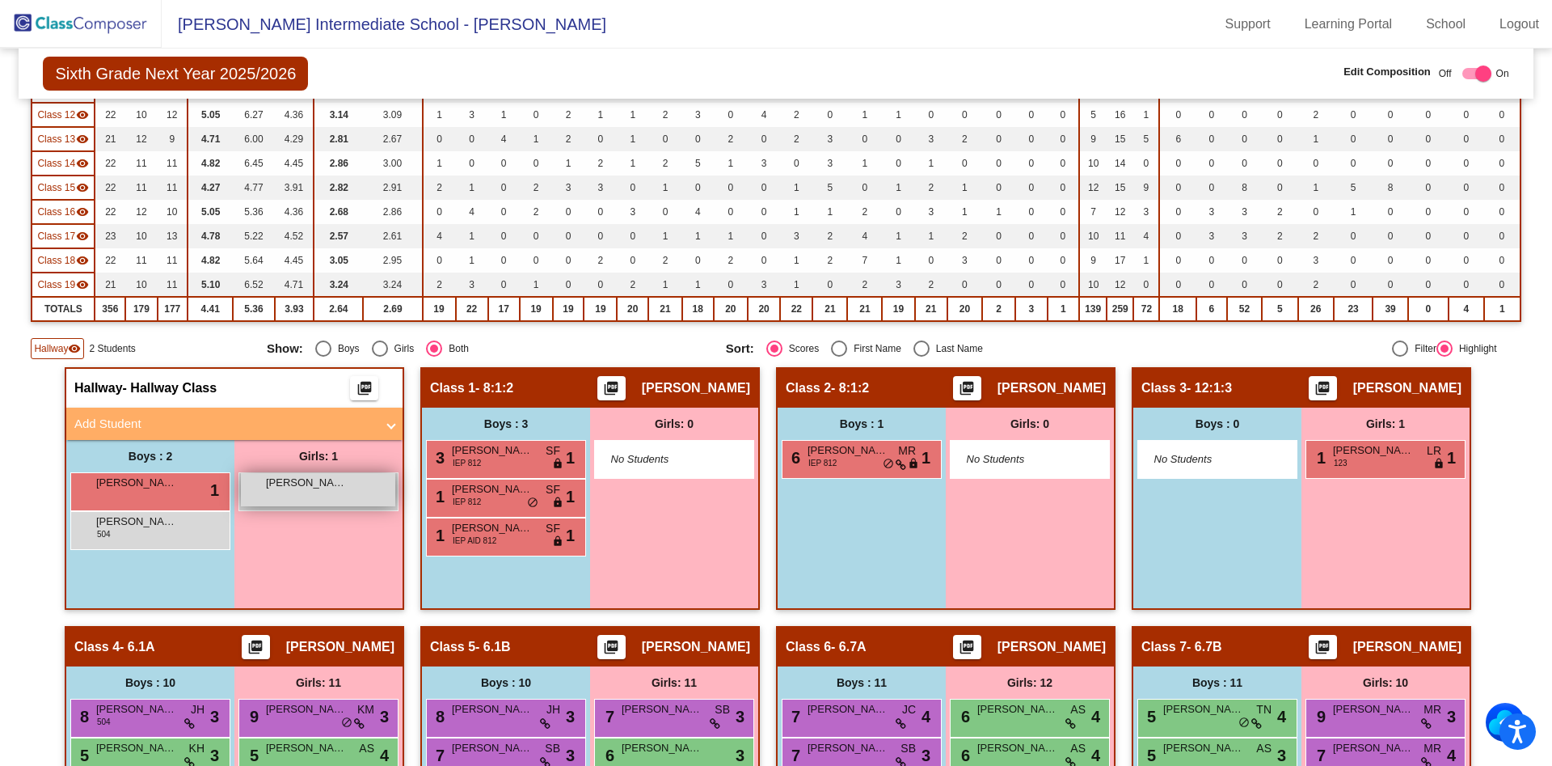
click at [317, 484] on span "Yaryna Yanov" at bounding box center [306, 483] width 81 height 16
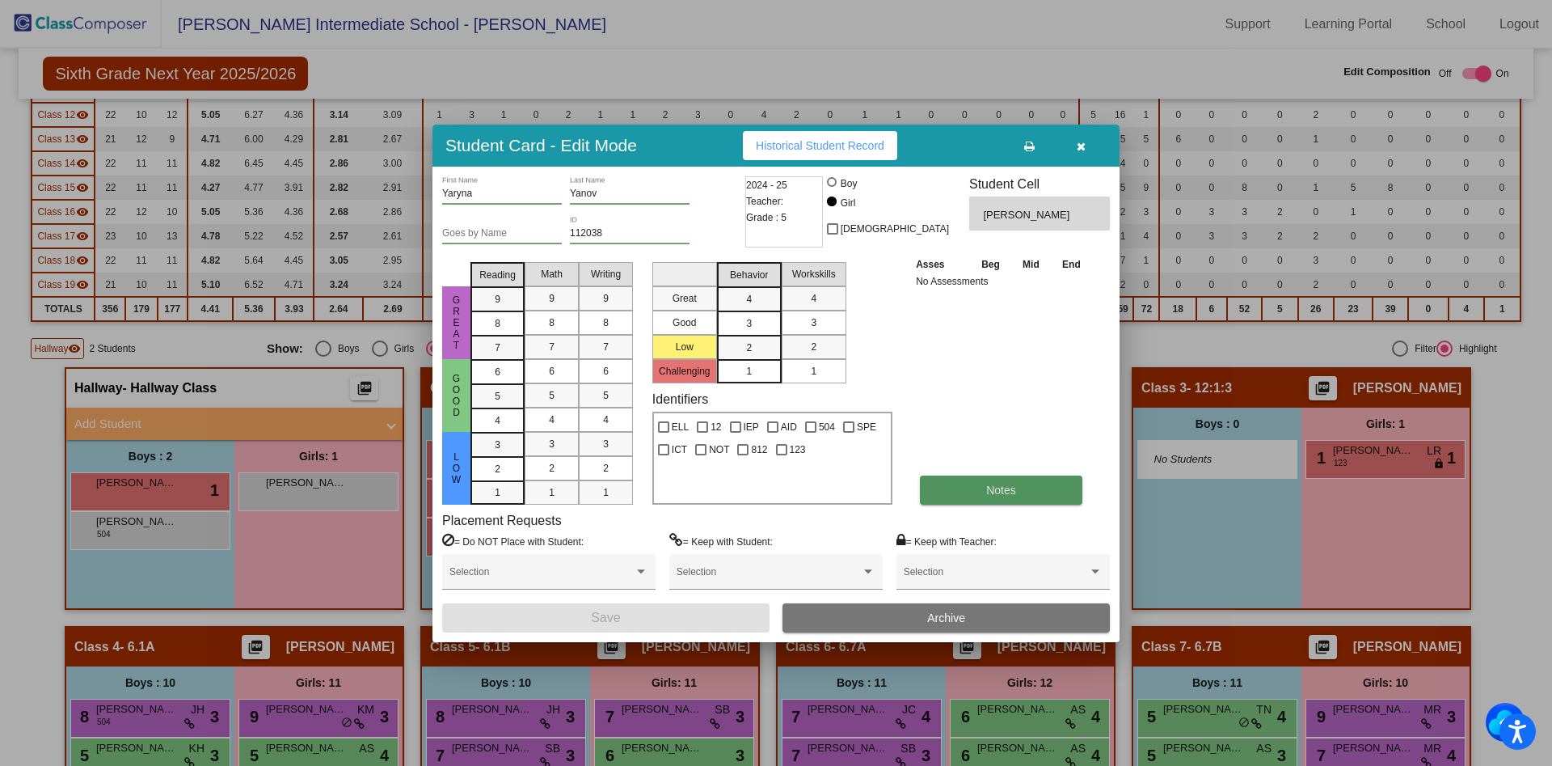
click at [1001, 491] on span "Notes" at bounding box center [1001, 489] width 30 height 13
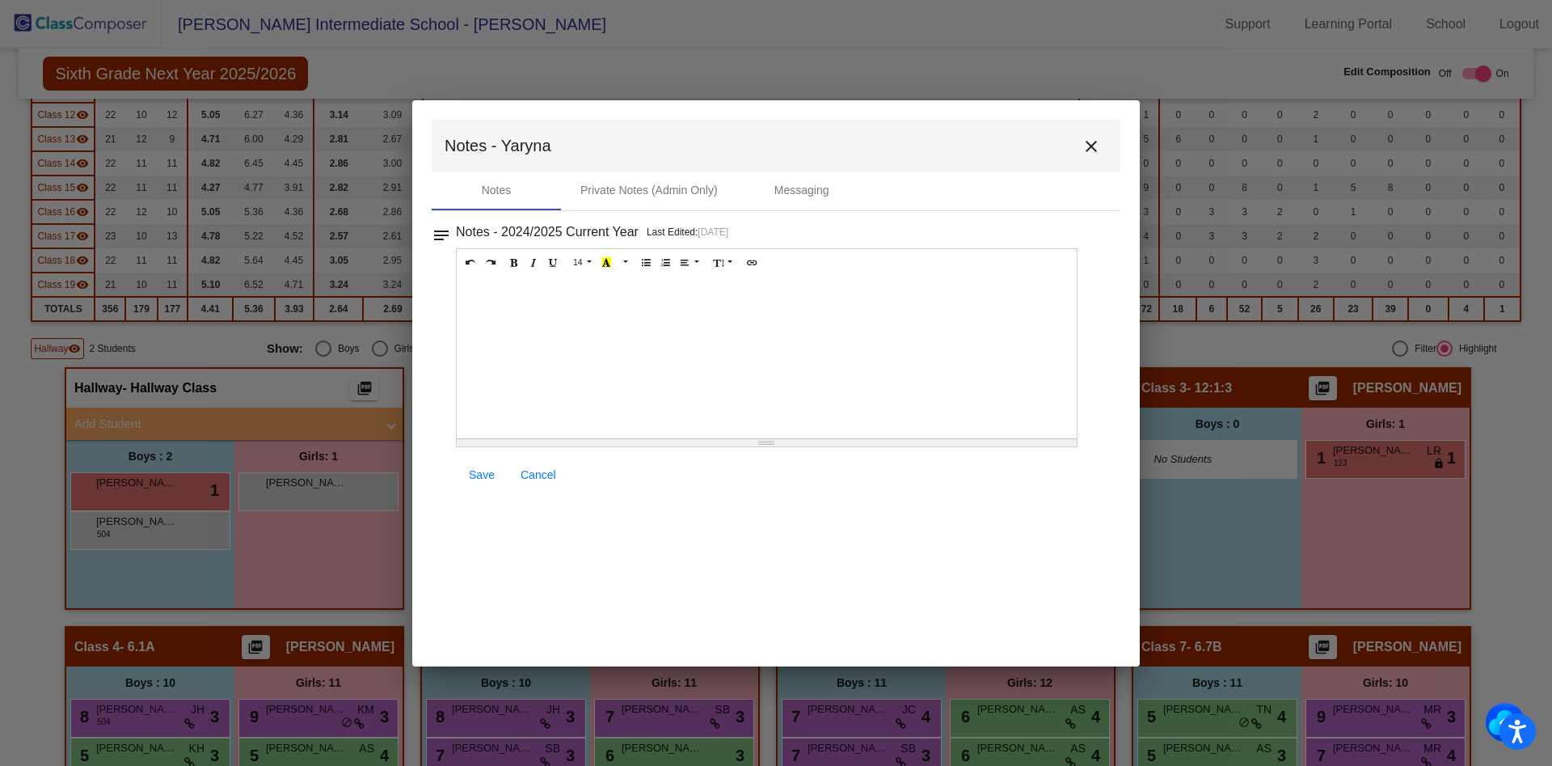
click at [578, 306] on div at bounding box center [767, 358] width 620 height 162
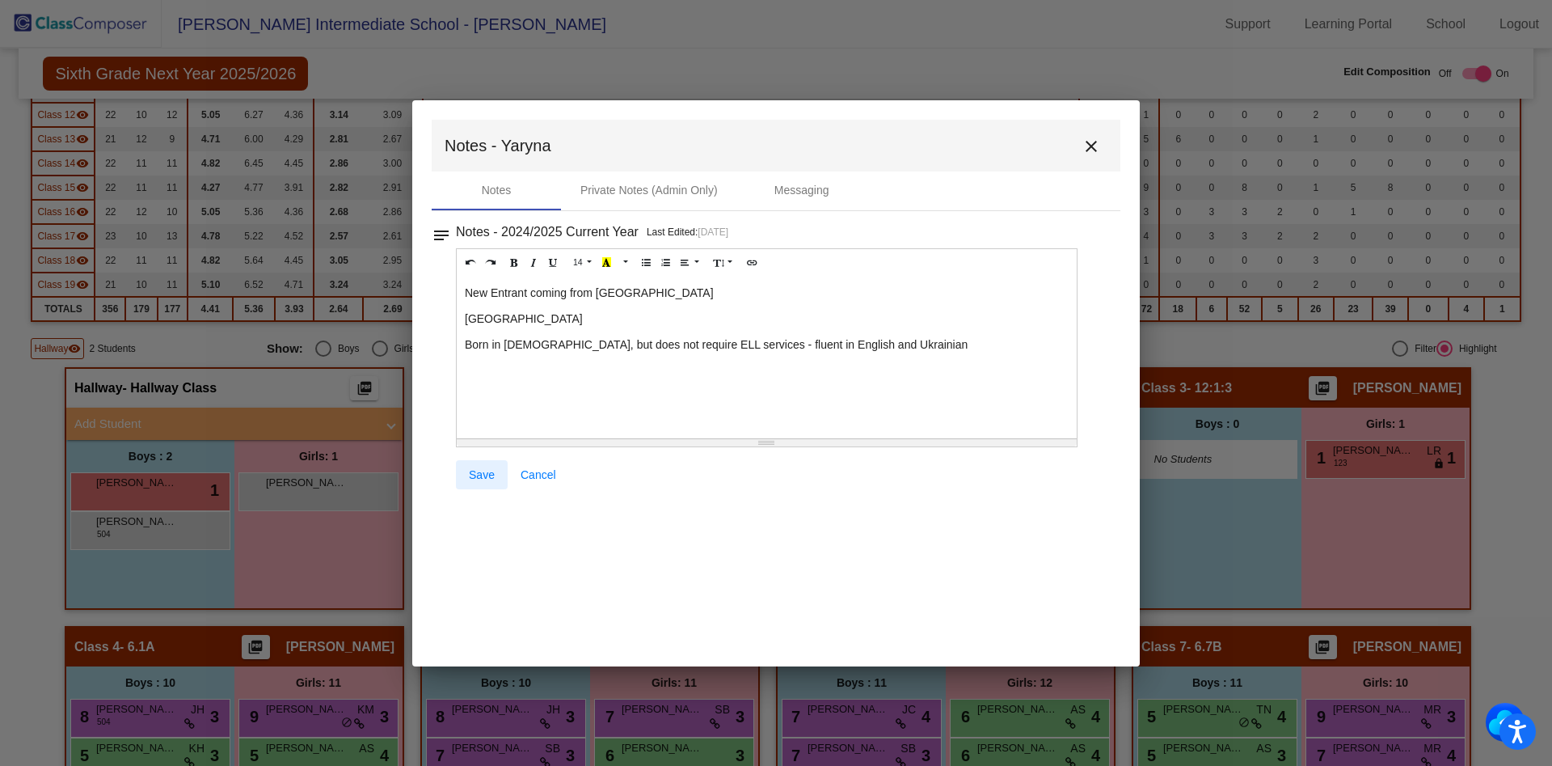
click at [489, 471] on span "Save" at bounding box center [482, 474] width 26 height 13
click at [511, 368] on p at bounding box center [767, 370] width 604 height 16
click at [482, 477] on span "Save" at bounding box center [482, 474] width 26 height 13
click at [1091, 150] on mat-icon "close" at bounding box center [1091, 146] width 19 height 19
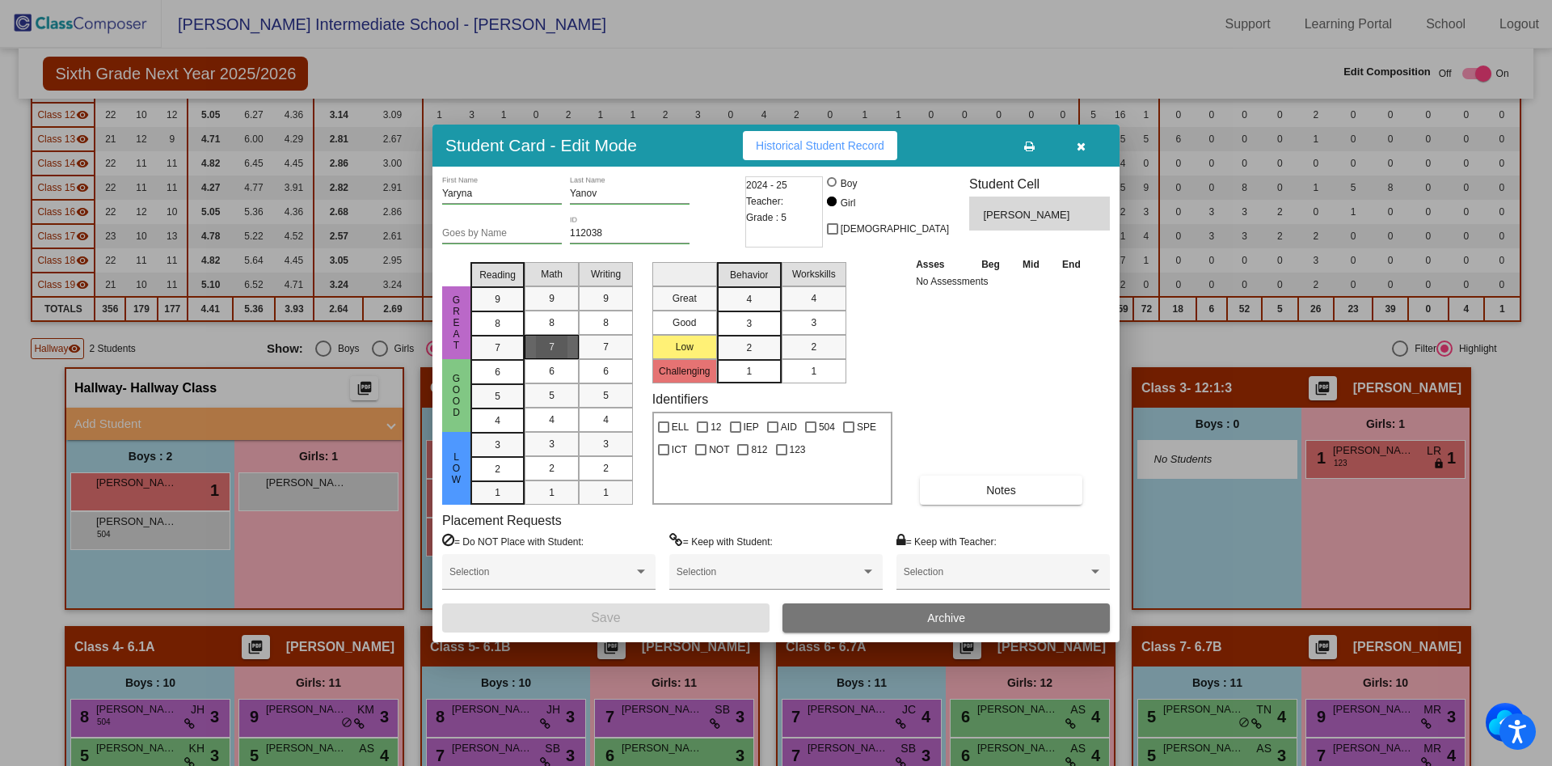
click at [545, 350] on div "7" at bounding box center [552, 347] width 32 height 24
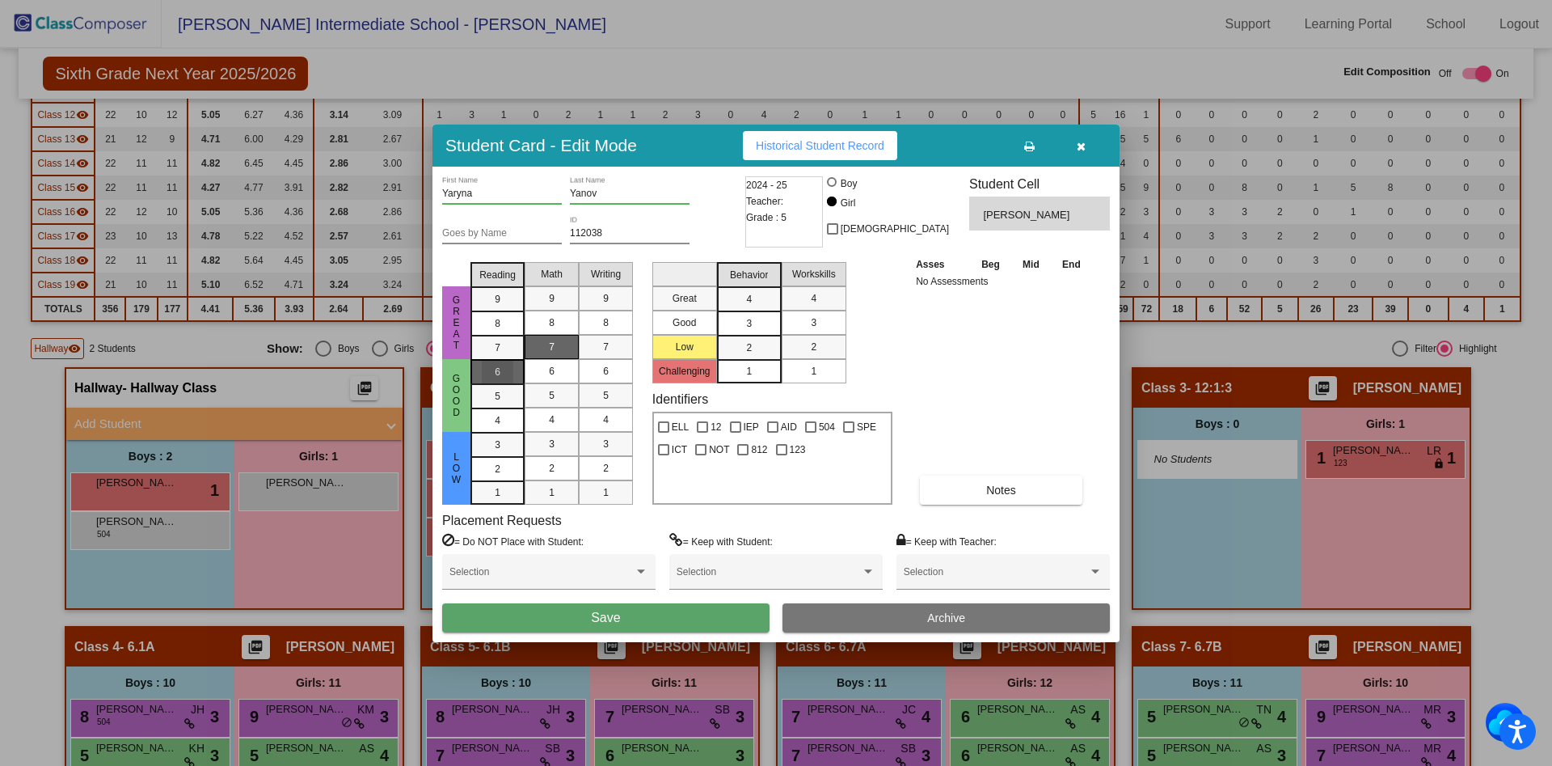
click at [506, 360] on div "6" at bounding box center [498, 372] width 32 height 24
click at [503, 350] on div "7" at bounding box center [498, 348] width 32 height 24
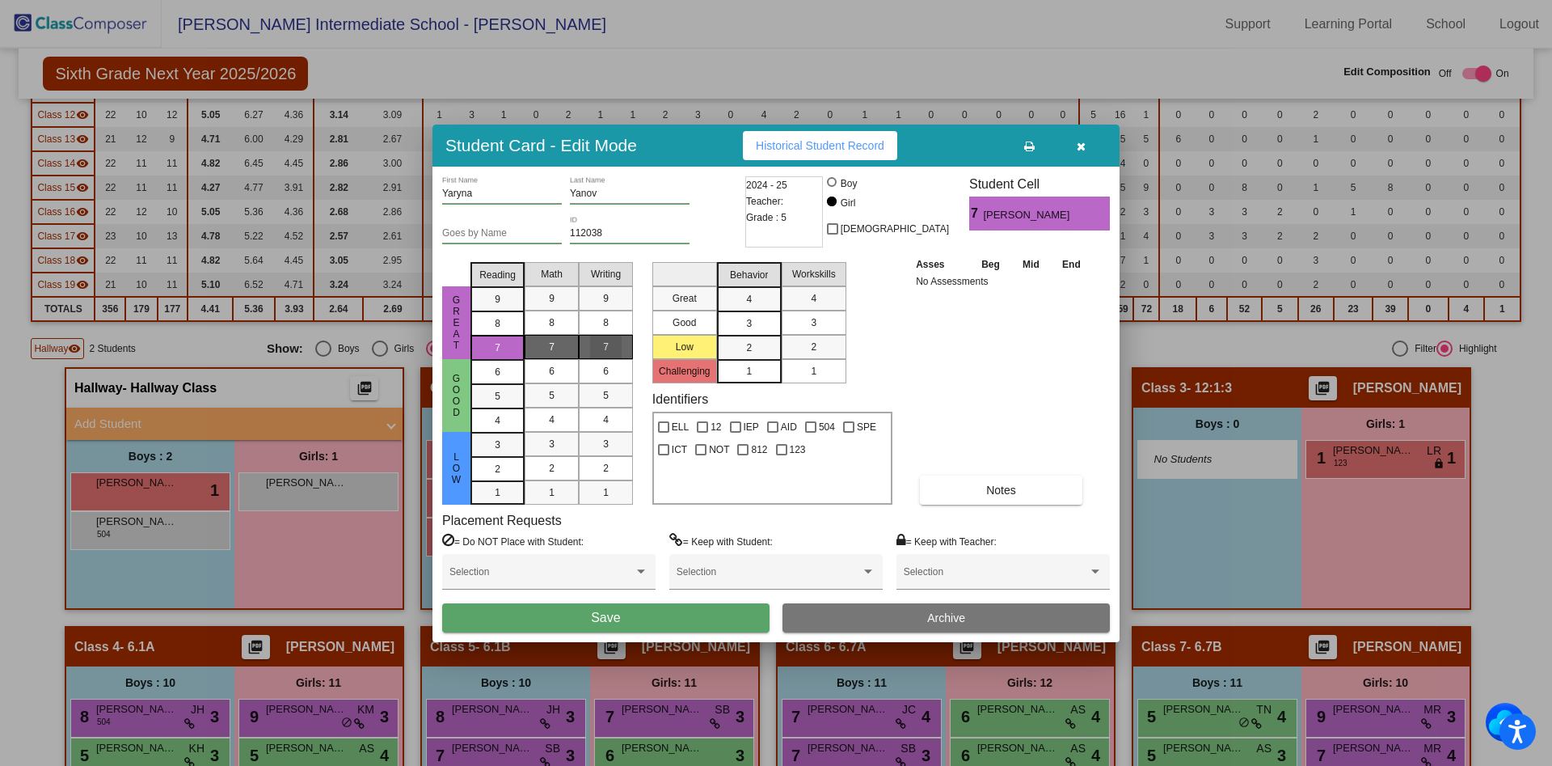
click at [601, 339] on div "7" at bounding box center [606, 347] width 32 height 24
drag, startPoint x: 509, startPoint y: 371, endPoint x: 545, endPoint y: 363, distance: 37.3
click at [545, 363] on div "Reading 9 8 7 6 5 4 3 2 1 Math 9 8 7 6 5 4 3 2 1 Writing 9 8 7 6 5 4 3 2 1" at bounding box center [552, 379] width 163 height 249
click at [545, 363] on div "6" at bounding box center [552, 371] width 32 height 24
click at [588, 367] on mat-list-option "6" at bounding box center [606, 371] width 54 height 24
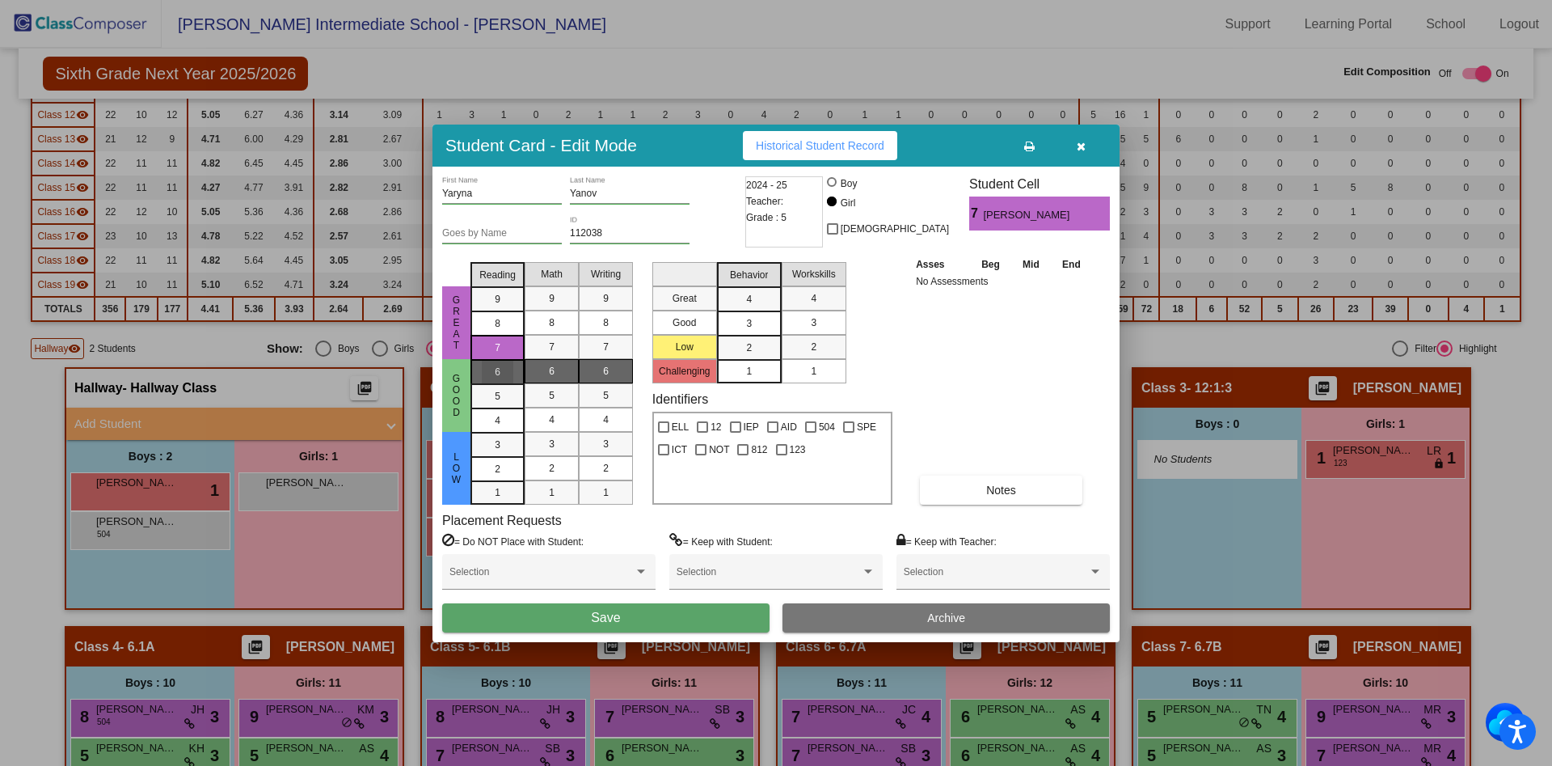
click at [493, 373] on div "6" at bounding box center [498, 372] width 32 height 24
click at [743, 322] on div "3" at bounding box center [749, 323] width 32 height 24
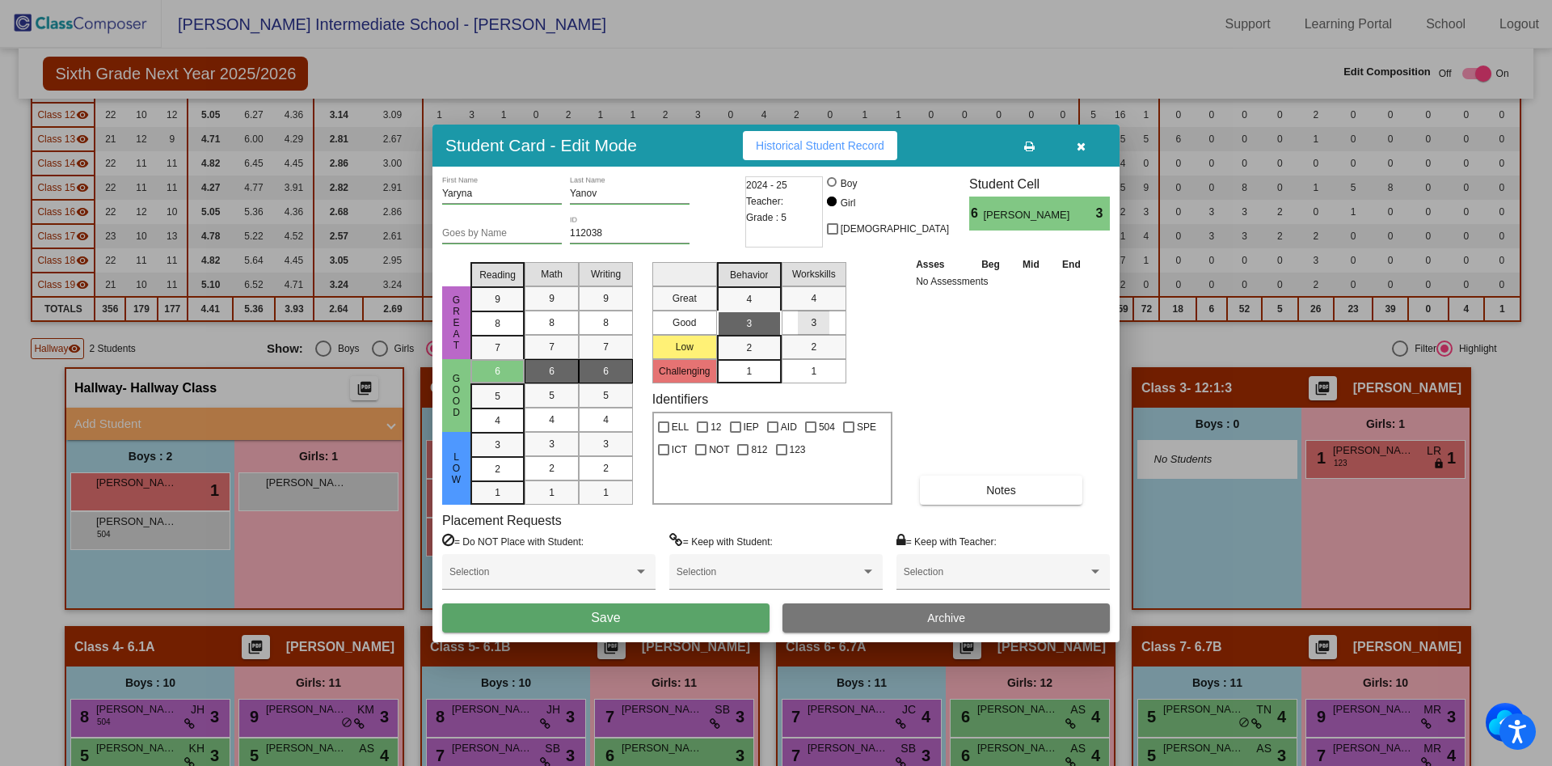
click at [804, 325] on div "3" at bounding box center [814, 322] width 32 height 24
click at [979, 504] on button "Notes" at bounding box center [1001, 489] width 163 height 29
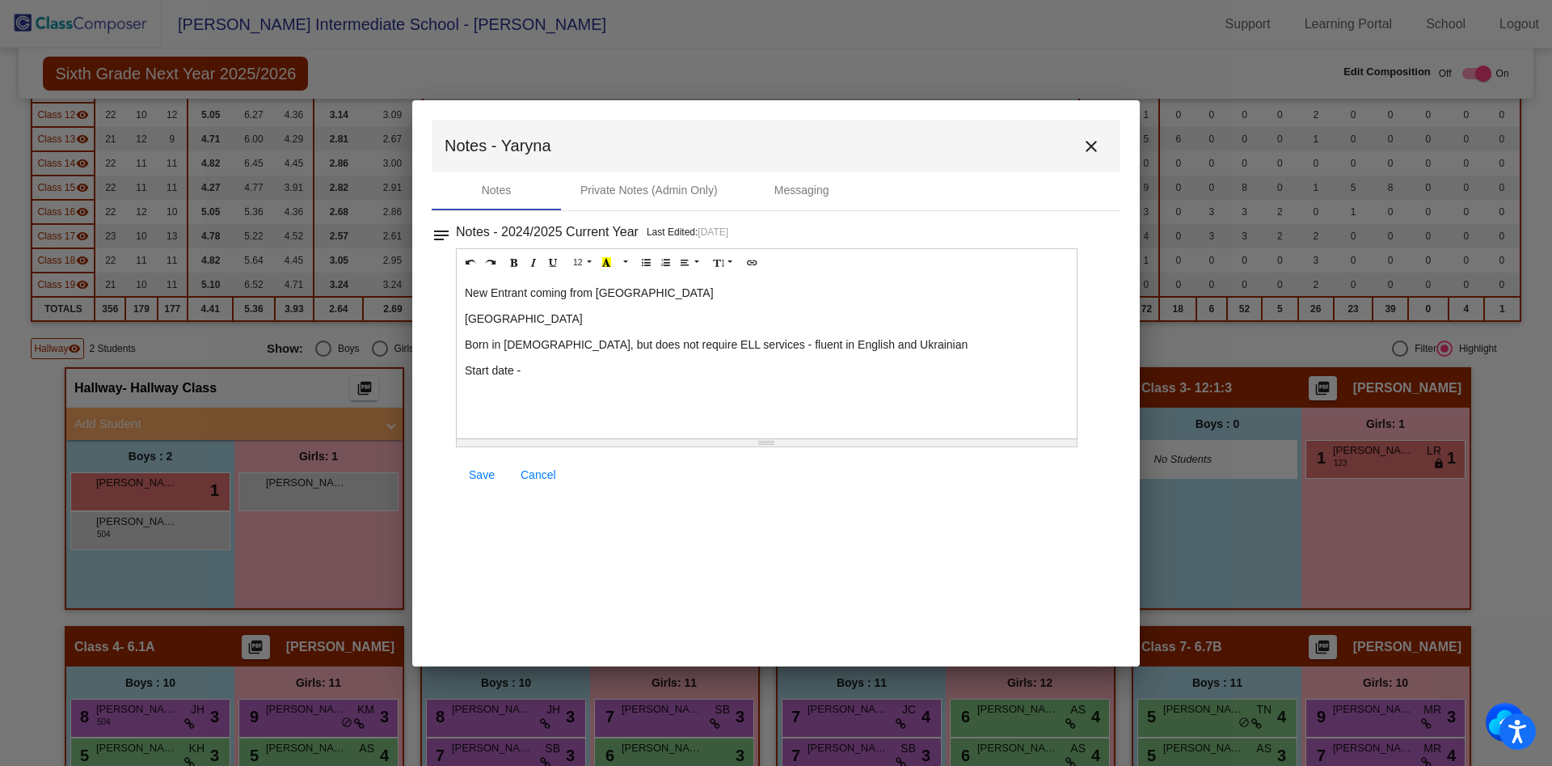
click at [643, 418] on div "New Entrant coming from Fairport Central School District Northside Elementary S…" at bounding box center [767, 358] width 620 height 162
click at [901, 350] on p "Born in Ukraine, but does not require ELL services - fluent in English and Ukra…" at bounding box center [767, 344] width 604 height 16
click at [606, 421] on p "Start date -" at bounding box center [767, 422] width 604 height 16
click at [489, 475] on span "Save" at bounding box center [482, 474] width 26 height 13
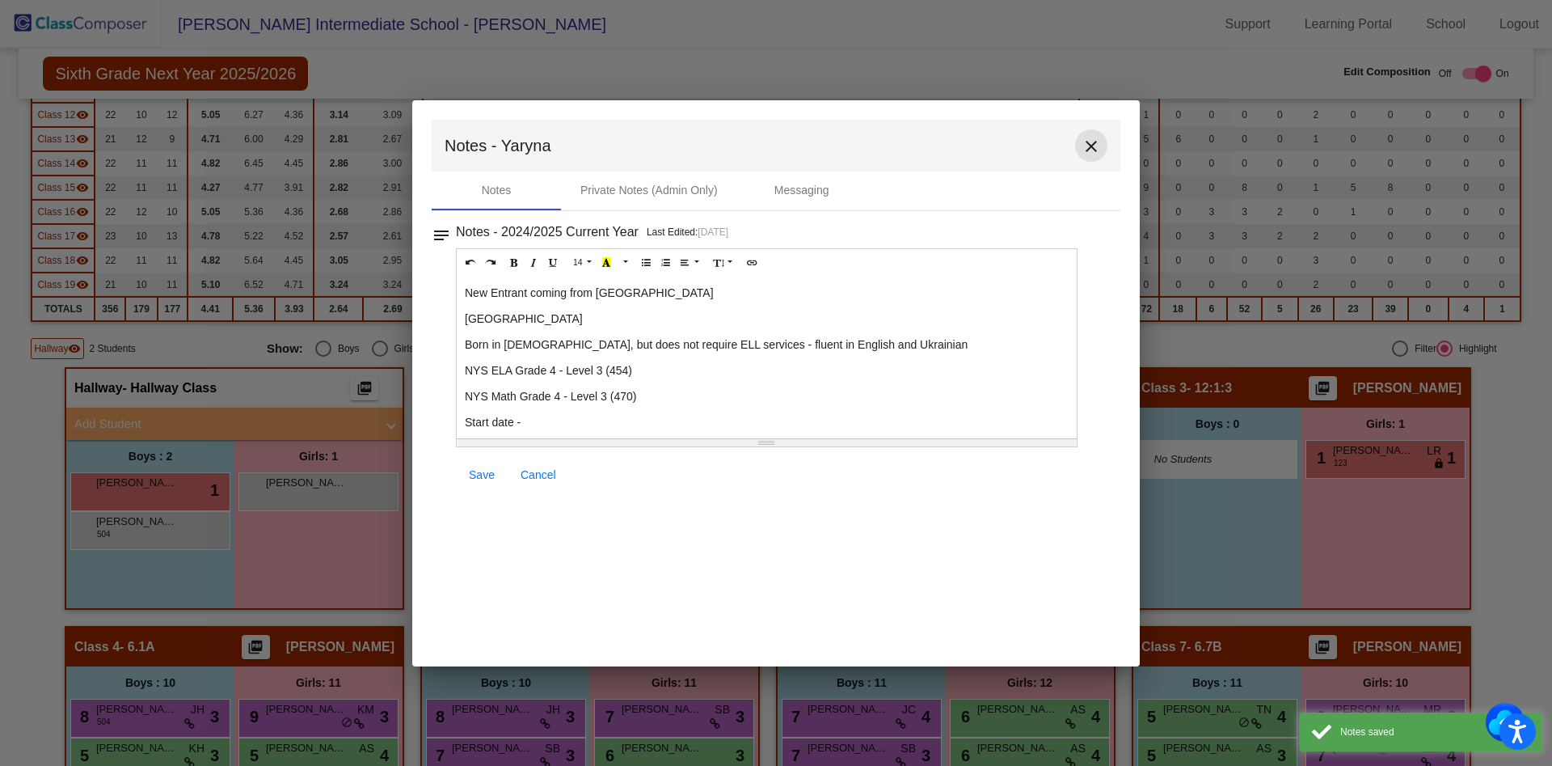
click at [1094, 149] on mat-icon "close" at bounding box center [1091, 146] width 19 height 19
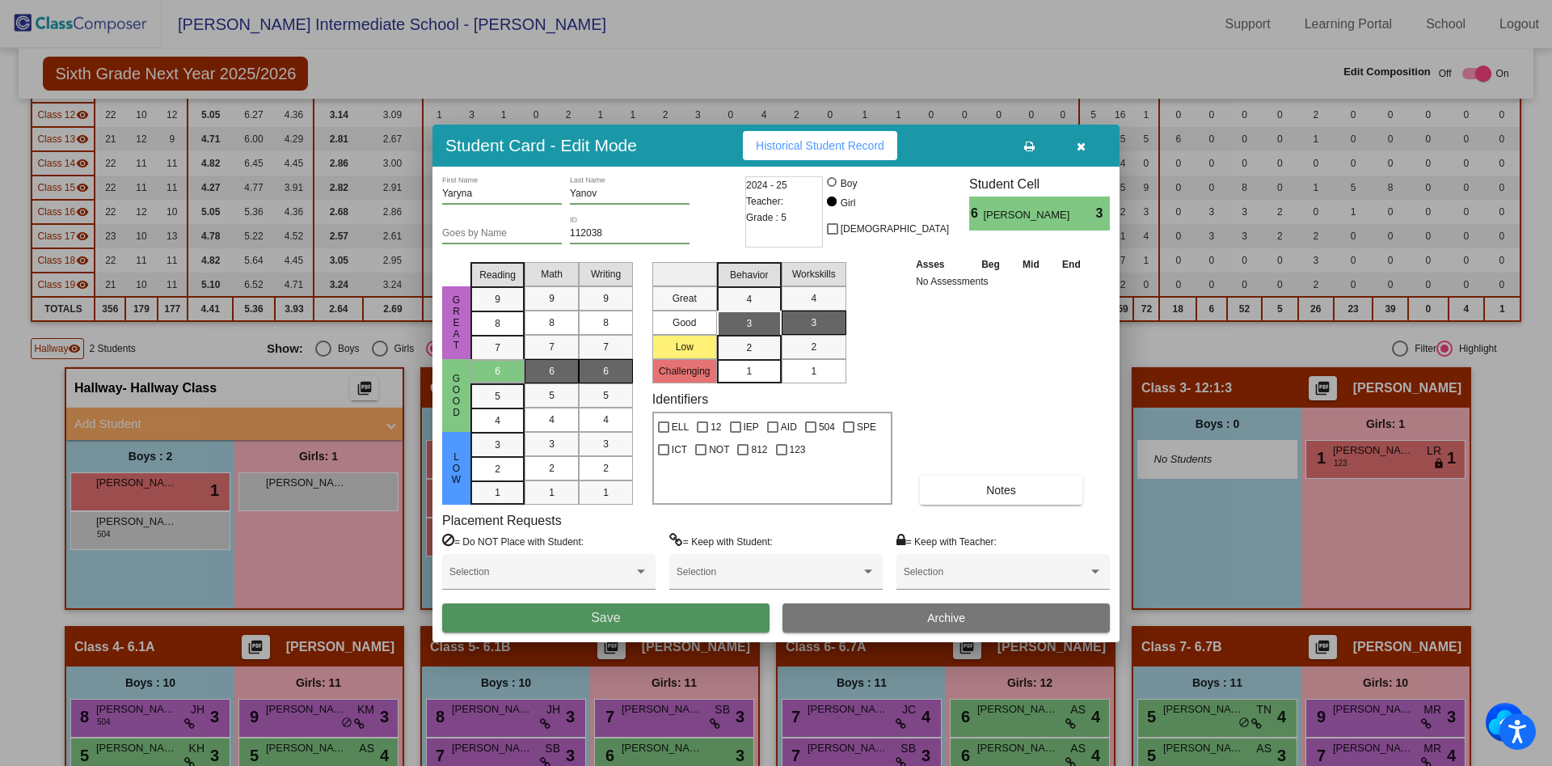
click at [666, 623] on button "Save" at bounding box center [605, 617] width 327 height 29
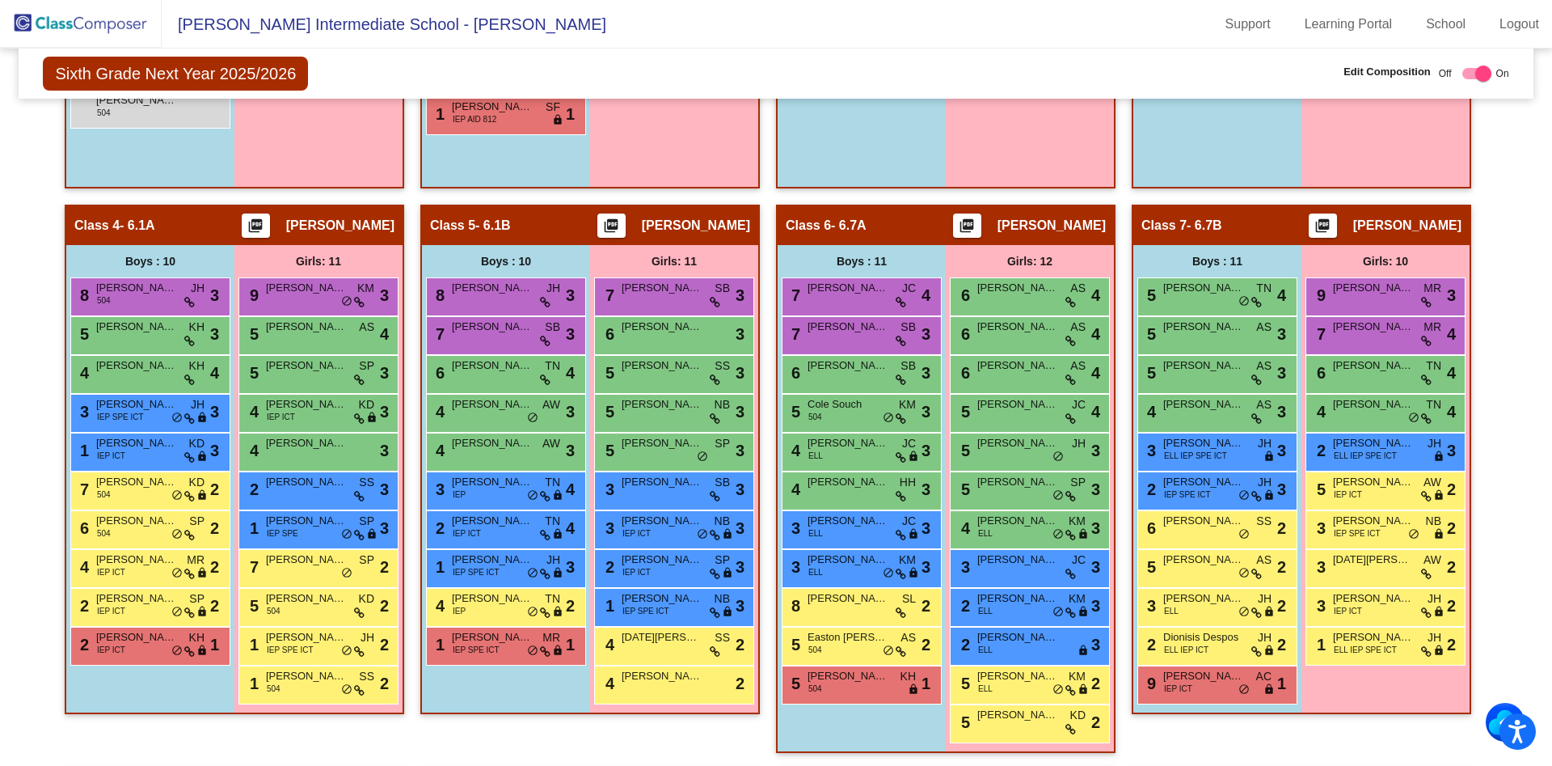
scroll to position [932, 0]
